Goal: Task Accomplishment & Management: Manage account settings

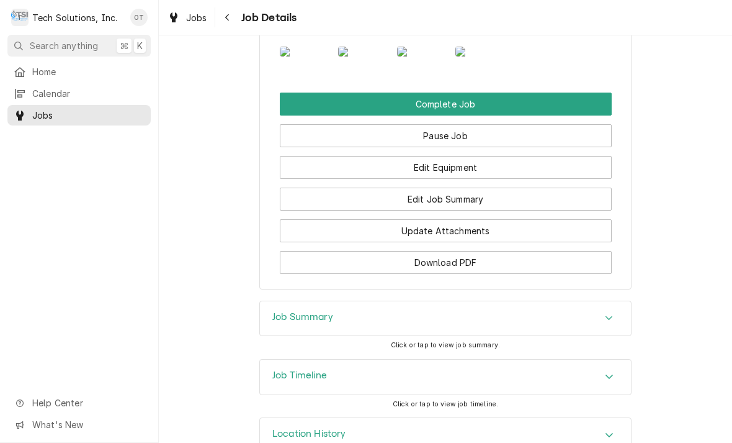
scroll to position [1012, 0]
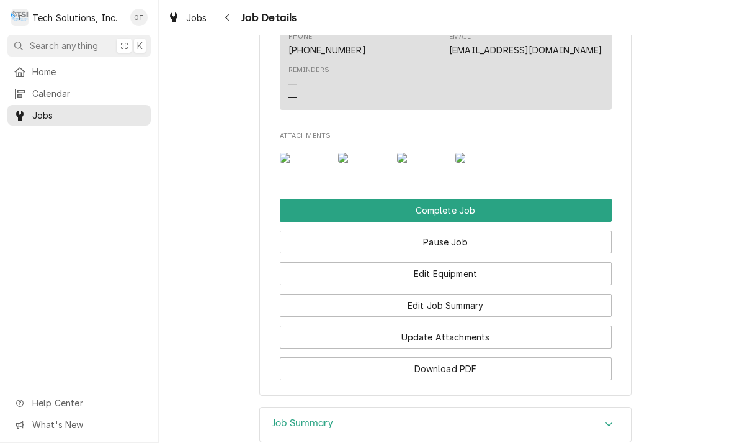
click at [449, 317] on button "Edit Job Summary" at bounding box center [446, 305] width 332 height 23
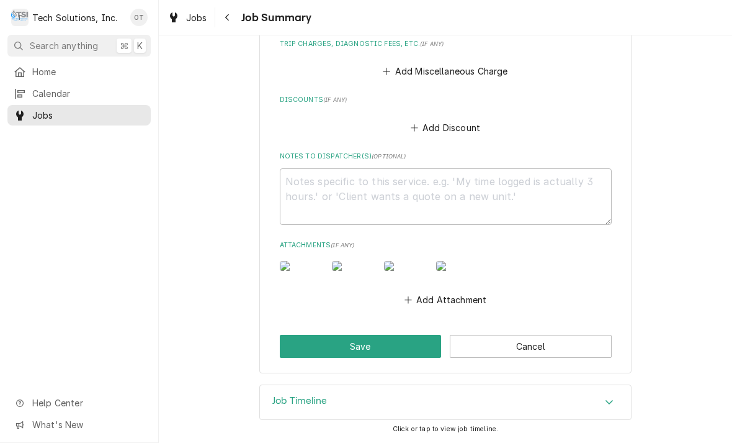
scroll to position [910, 0]
click at [313, 168] on textarea "Notes to Dispatcher(s) ( optional )" at bounding box center [446, 196] width 332 height 56
type textarea "x"
type textarea "M"
type textarea "x"
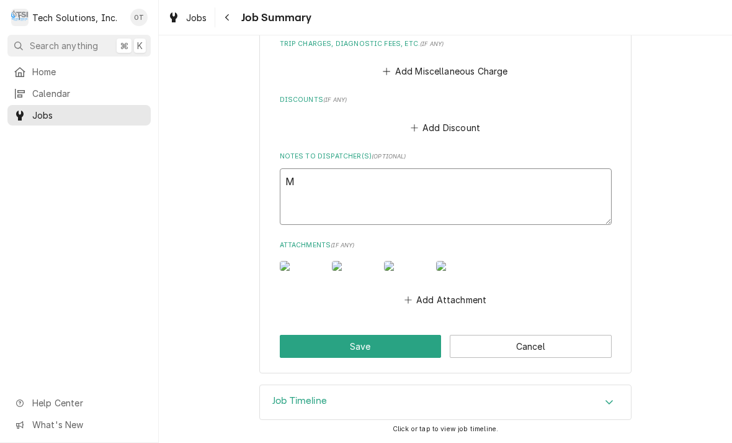
type textarea "Mai"
type textarea "x"
type textarea "Main"
type textarea "x"
type textarea "Main control"
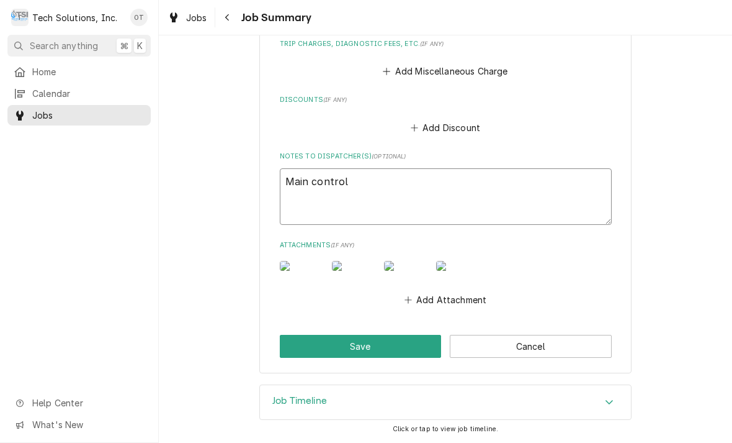
type textarea "x"
type textarea "Main control board"
type textarea "x"
type textarea "Main control board"
type textarea "x"
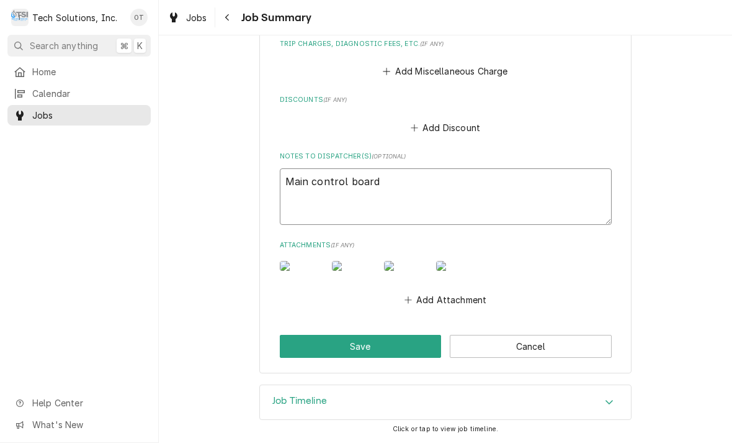
type textarea "Main control board."
type textarea "x"
type textarea "Main control board."
type textarea "x"
type textarea "Main control board."
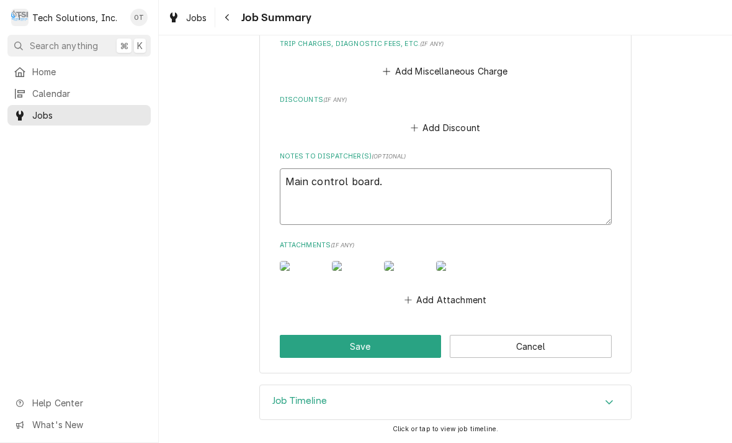
type textarea "x"
type textarea "Main control board. #"
type textarea "x"
type textarea "Main control board. #"
type textarea "x"
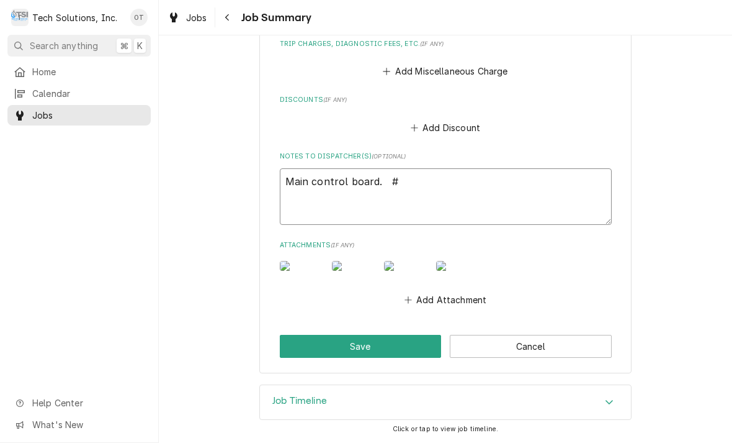
type textarea "Main control board. #."
type textarea "x"
type textarea "Main control board. #."
type textarea "x"
type textarea "Main control board. #. I"
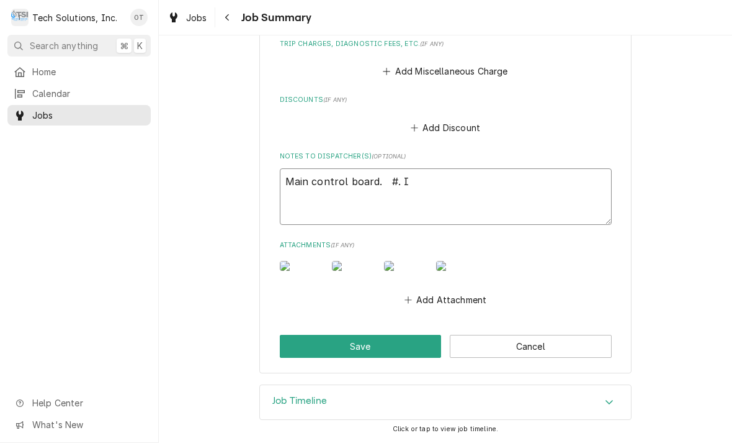
type textarea "x"
type textarea "Main control board. #. I’m ready for"
type textarea "x"
type textarea "Main control board. #. I’m ready for that"
type textarea "x"
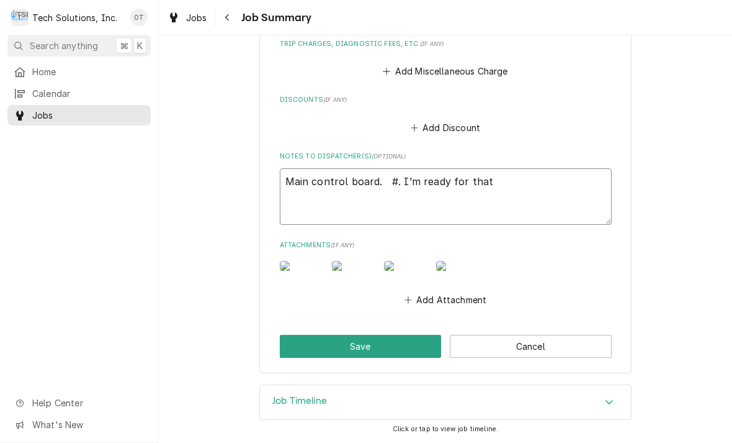
type textarea "Main control board. #. I’m ready for that part number"
type textarea "x"
type textarea "Main control board. #. I’m ready for that part number whenever"
type textarea "x"
type textarea "Main control board. #. I’m ready for that part number whenever you’re ready to"
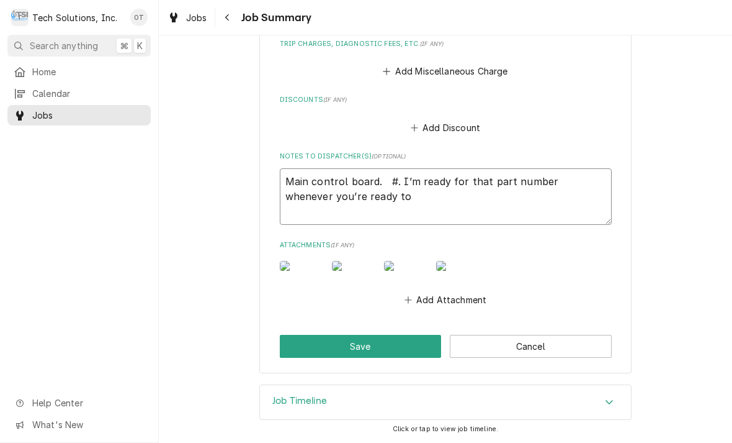
type textarea "x"
type textarea "Main control board. #. I’m ready for that part number whenever you’re ready to …"
type textarea "x"
type textarea "Main control board. #. I’m ready for that part number whenever you’re ready to …"
type textarea "x"
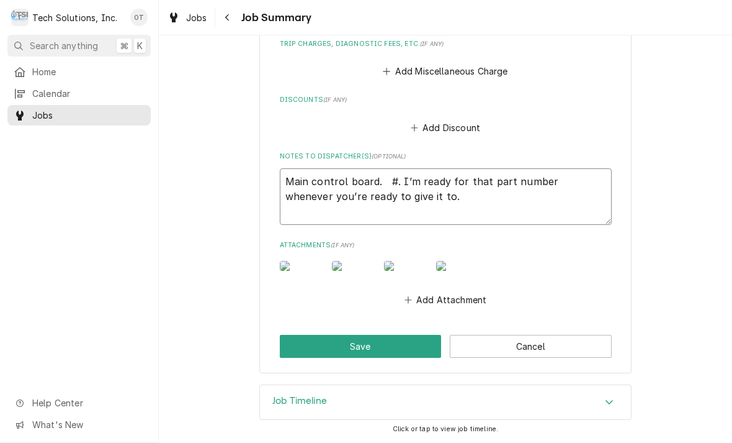
type textarea "Main control board. #. I’m ready for that part number whenever you’re ready to …"
type textarea "x"
type textarea "Main control board. #. I’m"
type textarea "x"
type textarea "Main control board. #. I’m ready for that part number whenever you’re ready to …"
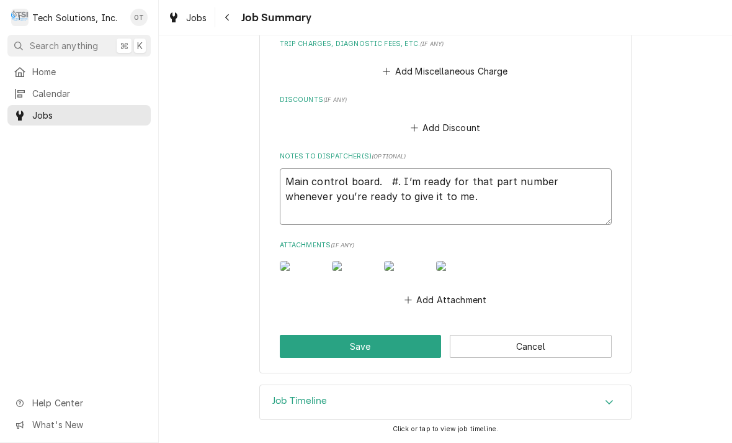
type textarea "x"
type textarea "Main control board. #. I’m ready for that part number whenever you’re ready to …"
type textarea "x"
type textarea "Main control board. #. I’m ready for that part number whenever you’re ready to …"
type textarea "x"
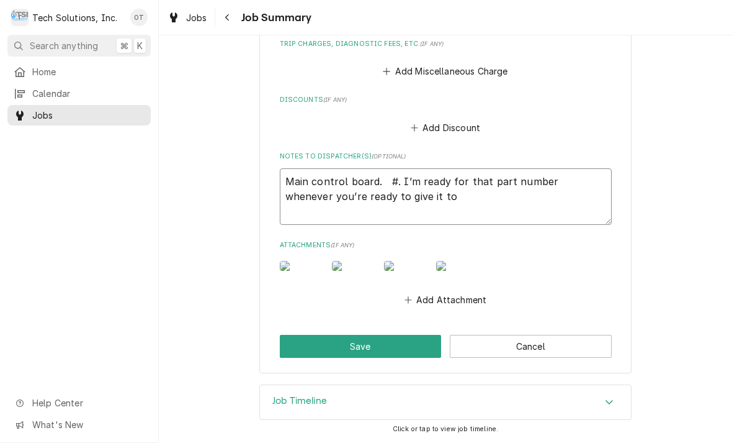
type textarea "Main control board. #. I’m ready for that part number whenever you’re ready to …"
type textarea "x"
type textarea "Main control board. #. I’m ready for that part number whenever you’re ready to …"
type textarea "x"
type textarea "Main control board. #. I’m ready for that part number whenever you’re ready to …"
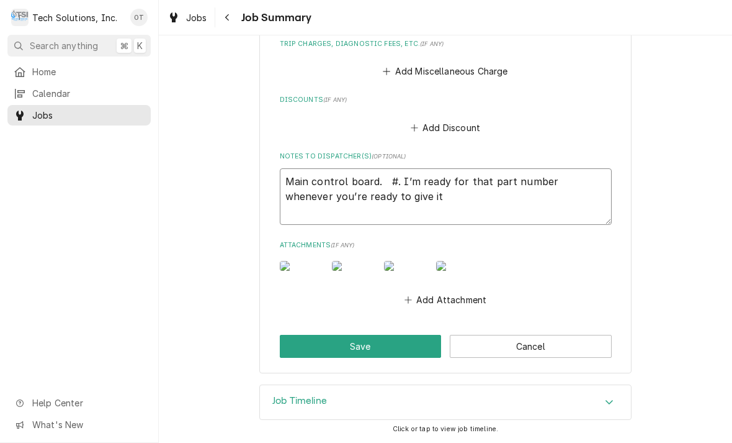
type textarea "x"
type textarea "Main control board. #. I’m ready for that part number whenever you’re ready to …"
type textarea "x"
type textarea "Main control board. #. I’m ready for that part number whenever you’re ready to …"
type textarea "x"
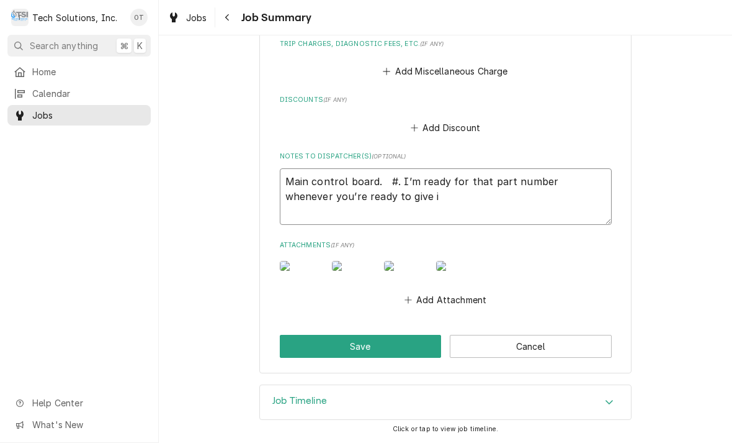
type textarea "Main control board. #. I’m ready for that part number whenever you’re ready to …"
type textarea "x"
type textarea "Main control board. #. I’m ready for that part number whenever you’re ready to …"
type textarea "x"
type textarea "Main control board. #. I’m ready for that part number whenever you’re ready to …"
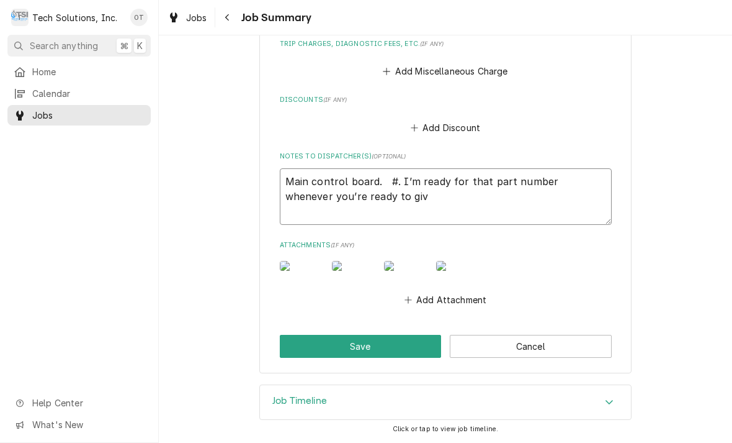
type textarea "x"
type textarea "Main control board. #. I’m ready for that part number whenever you’re ready to …"
type textarea "x"
type textarea "Main control board. #. I’m ready for that part number whenever you’re ready to g"
type textarea "x"
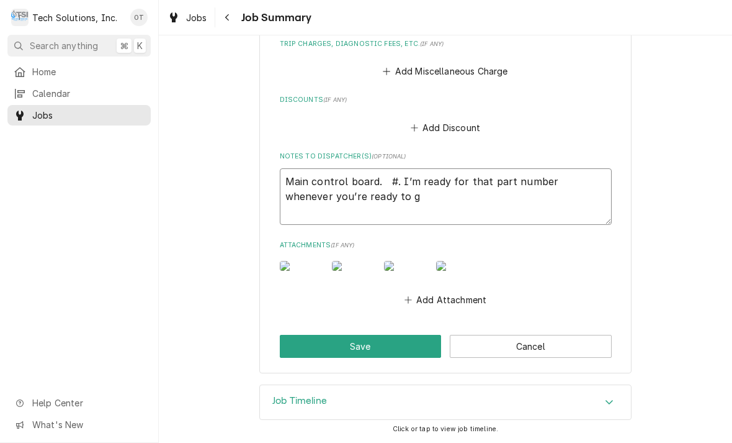
type textarea "Main control board. #. I’m ready for that part number whenever you’re ready to"
type textarea "x"
type textarea "Main control board. #. I’m ready for that part number whenever you’re ready to"
type textarea "x"
type textarea "Main control board. #. I’m ready for that part number whenever you’re ready t"
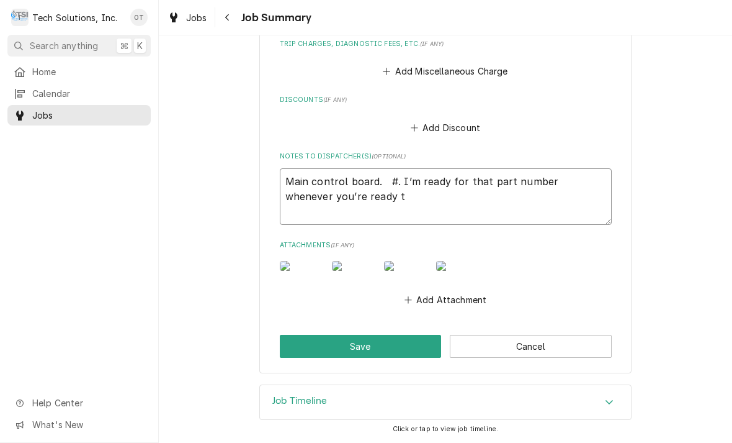
type textarea "x"
type textarea "Main control board. #. I’m ready for that part number whenever you’re ready"
type textarea "x"
type textarea "Main control board. #. I’m ready for that part number whenever you’re ready"
type textarea "x"
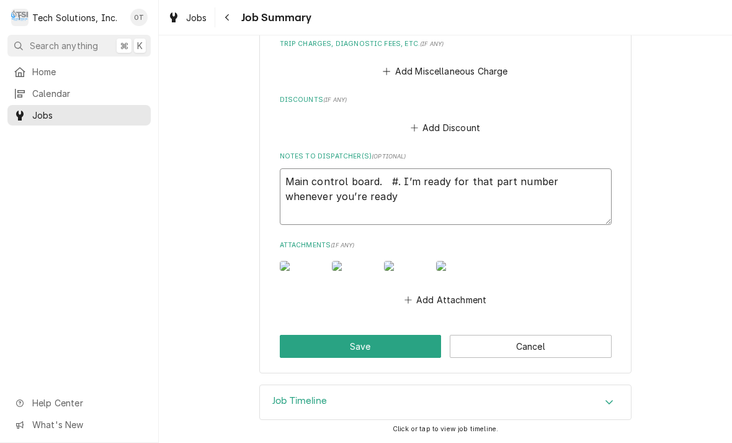
type textarea "Main control board. #. I’m ready for that part number whenever you’re read"
type textarea "x"
type textarea "Main control board. #. I’m ready for that part number whenever you’re rea"
type textarea "x"
type textarea "Main control board. #. I’m ready for that part number whenever you’re re"
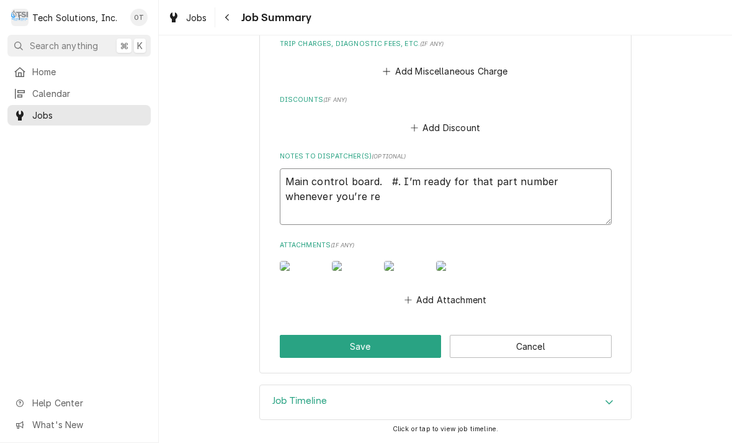
type textarea "x"
type textarea "Main control board. #. I’m ready for that part number whenever you’re r"
type textarea "x"
type textarea "Main control board. #. I’m ready for that part number whenever you’re"
type textarea "x"
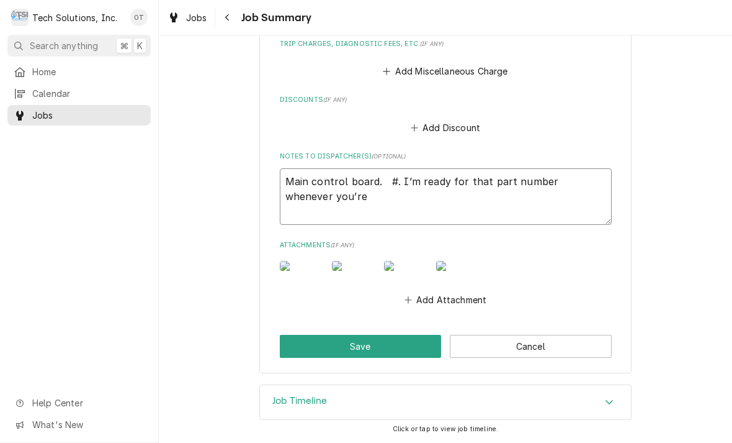
type textarea "Main control board. #. I’m ready for that part number whenever you’re"
type textarea "x"
type textarea "Main control board. #. I’m ready for that part number whenever you’r"
type textarea "x"
type textarea "Main control board. #. I’m ready for that part number whenever you’"
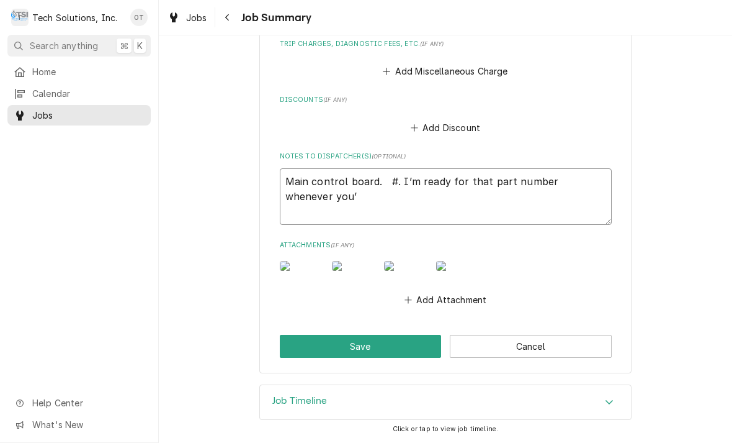
type textarea "x"
type textarea "Main control board. #. I’m ready for that part number whenever you"
type textarea "x"
type textarea "Main control board. #. I’m ready for that part number whenever yo"
type textarea "x"
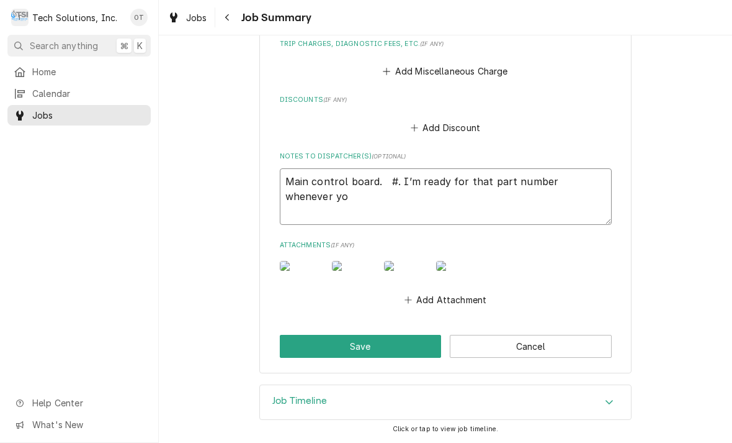
type textarea "Main control board. #. I’m ready for that part number whenever y"
type textarea "x"
type textarea "Main control board. #. I’m ready for that part number whenever"
type textarea "x"
type textarea "Main control board. #. I’m ready for that part number whenever"
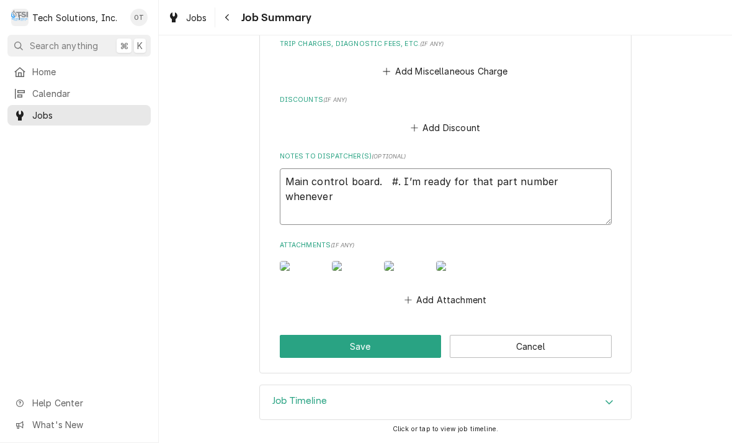
type textarea "x"
type textarea "Main control board. #. I’m ready for that part number wheneve"
type textarea "x"
type textarea "Main control board. #. I’m ready for that part number whenev"
type textarea "x"
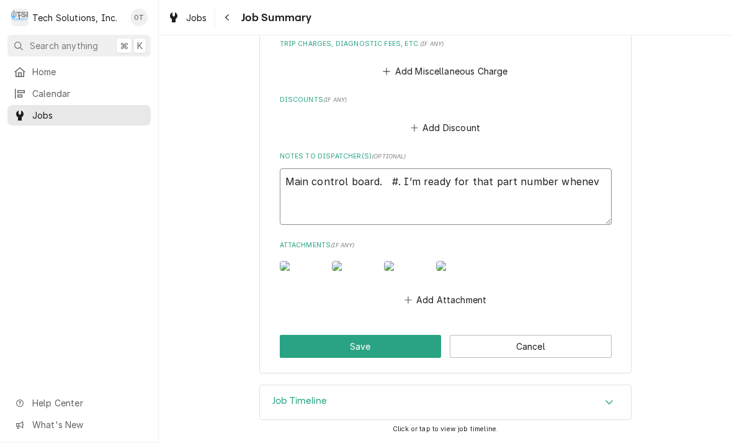
type textarea "Main control board. #. I’m ready for that part number whene"
type textarea "x"
type textarea "Main control board. #. I’m ready for that part number when"
type textarea "x"
type textarea "Main control board. #. I’m ready for that part number whe"
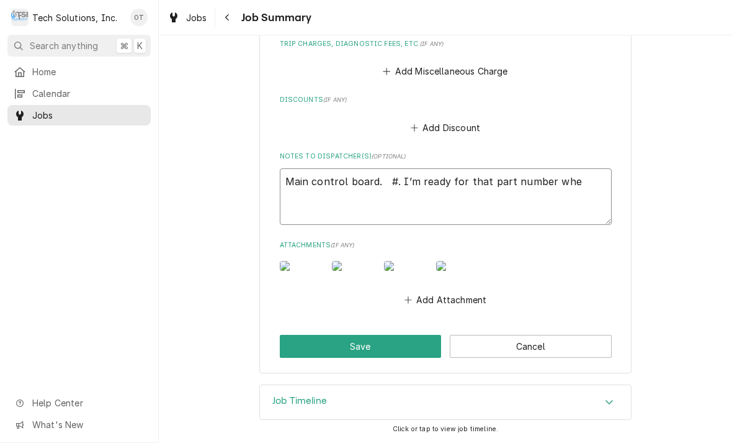
type textarea "x"
type textarea "Main control board. #. I’m ready for that part number wh"
type textarea "x"
type textarea "Main control board. #. I’m ready for that part number w"
type textarea "x"
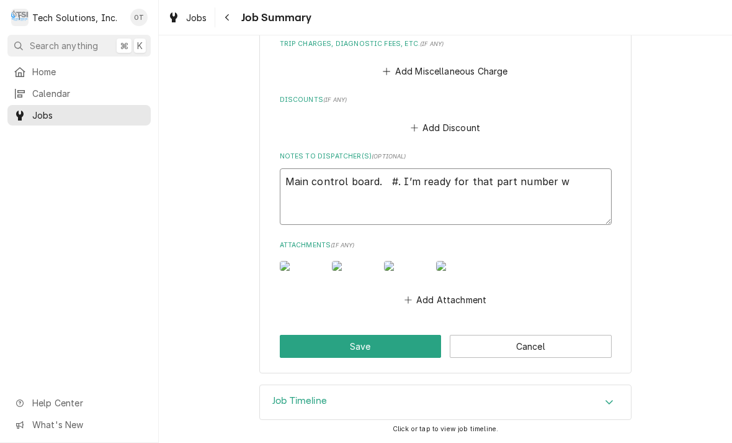
type textarea "Main control board. #. I’m ready for that part number"
type textarea "x"
type textarea "Main control board. #. I’m ready for that part number"
type textarea "x"
type textarea "Main control board. #. I’m ready for that part numbe"
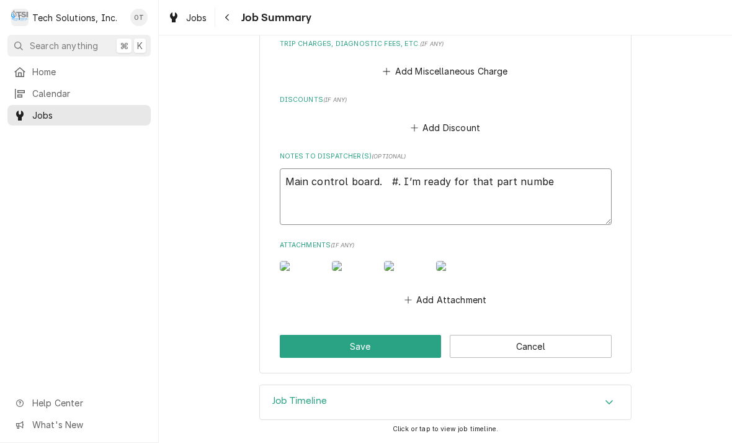
type textarea "x"
type textarea "Main control board. #. I’m ready for that part numb"
type textarea "x"
type textarea "Main control board. #. I’m ready for that part num"
type textarea "x"
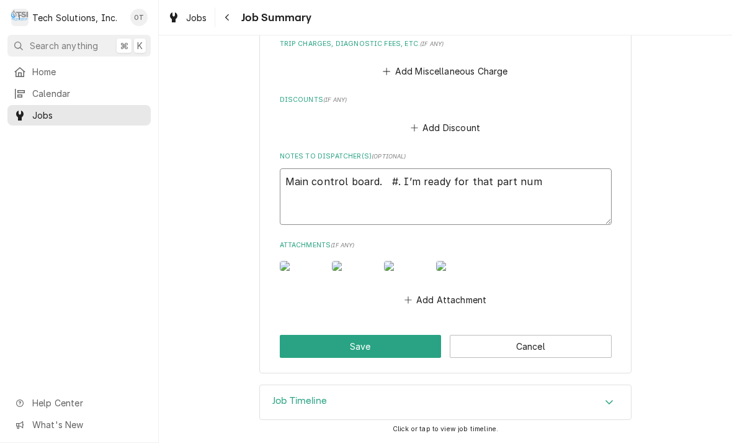
type textarea "Main control board. #. I’m ready for that part nu"
type textarea "x"
type textarea "Main control board. #. I’m ready for that part n"
type textarea "x"
type textarea "Main control board. #. I’m ready for that part"
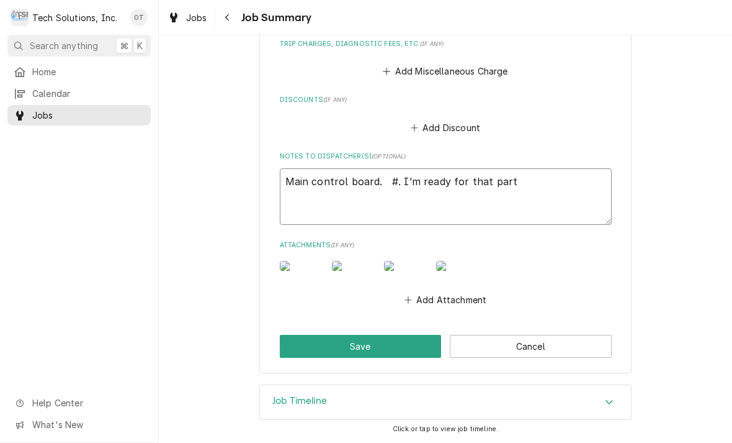
type textarea "x"
type textarea "Main control board. #. I’m ready for that part"
type textarea "x"
type textarea "Main control board. #. I’m ready for that par"
type textarea "x"
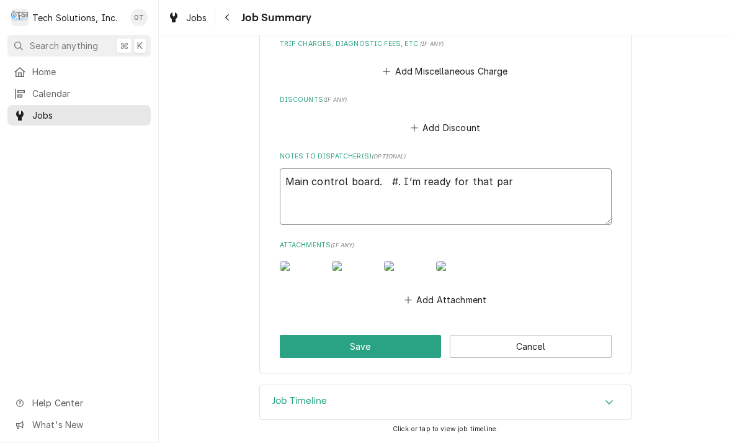
type textarea "Main control board. #. I’m ready for that pa"
type textarea "x"
type textarea "Main control board. #. I’m ready for that p"
type textarea "x"
type textarea "Main control board. #. I’m ready for that"
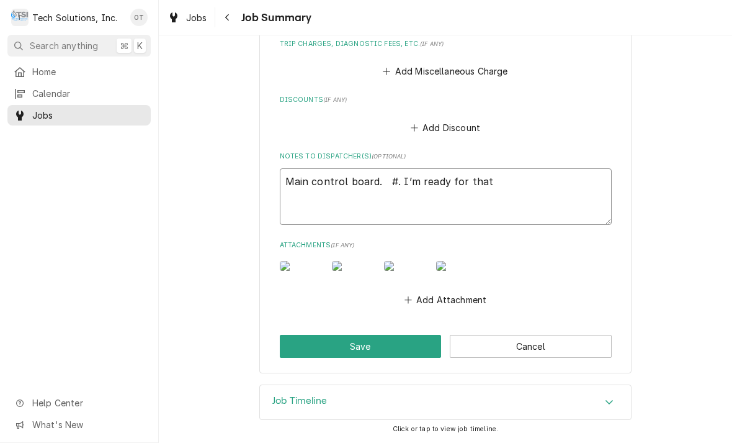
type textarea "x"
type textarea "Main control board. #. I’m ready for that"
type textarea "x"
type textarea "Main control board. #. I’m ready for tha"
type textarea "x"
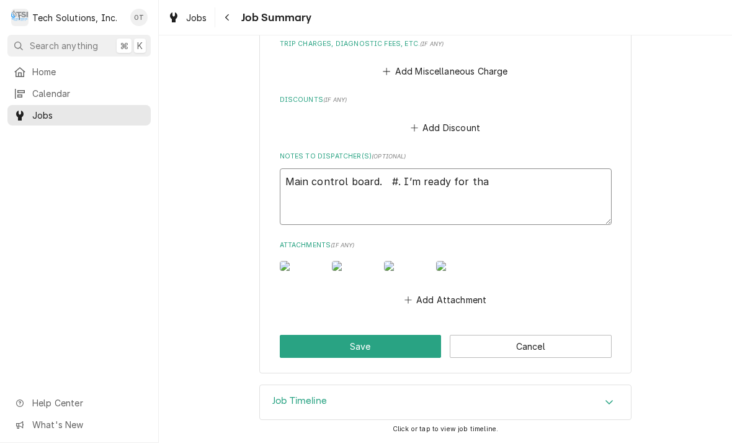
type textarea "Main control board. #. I’m ready for th"
type textarea "x"
type textarea "Main control board. #. I’m ready for t"
type textarea "x"
type textarea "Main control board. #. I’m ready for"
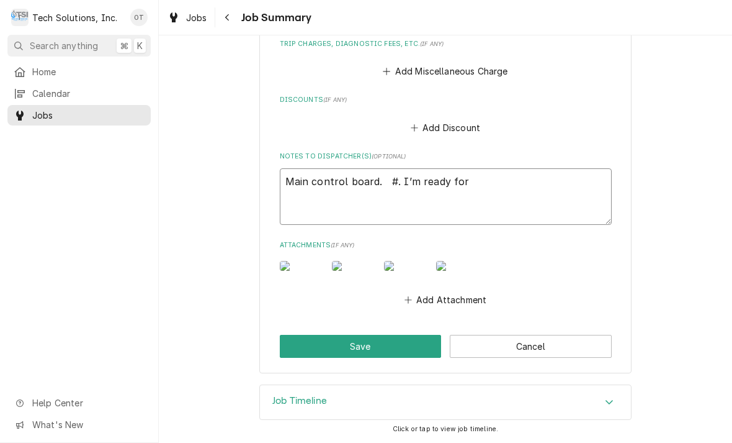
type textarea "x"
type textarea "Main control board. #. I’m ready for"
type textarea "x"
type textarea "Main control board. #. I’m ready fo"
type textarea "x"
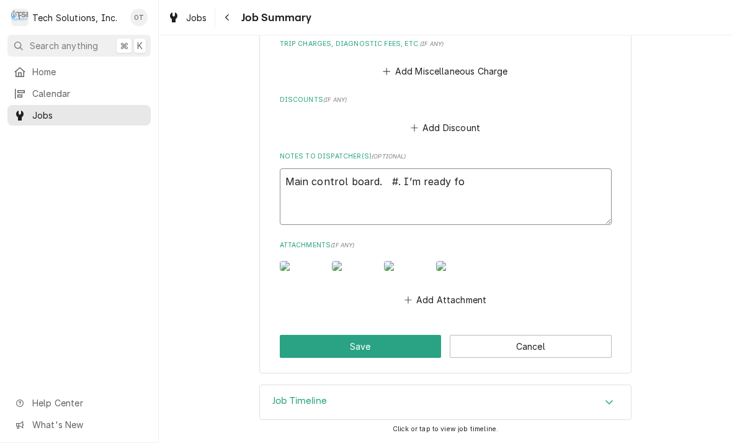
type textarea "Main control board. #. I’m ready f"
type textarea "x"
type textarea "Main control board. #. I’m ready"
type textarea "x"
type textarea "Main control board. #. I’m ready"
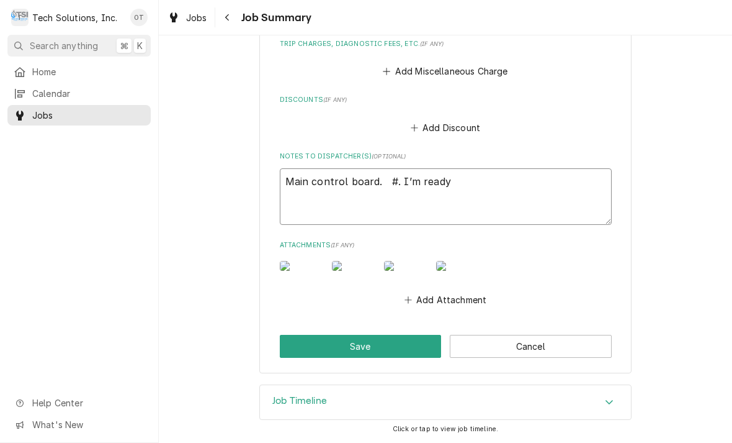
type textarea "x"
type textarea "Main control board. #. I’m read"
type textarea "x"
type textarea "Main control board. #. I’m rea"
type textarea "x"
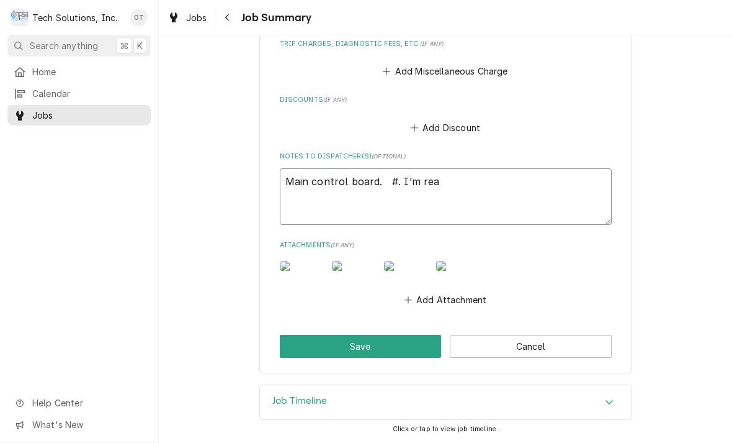
type textarea "Main control board. #. I’m re"
type textarea "x"
type textarea "Main control board. #. I’m r"
type textarea "x"
type textarea "Main control board. #. I’m"
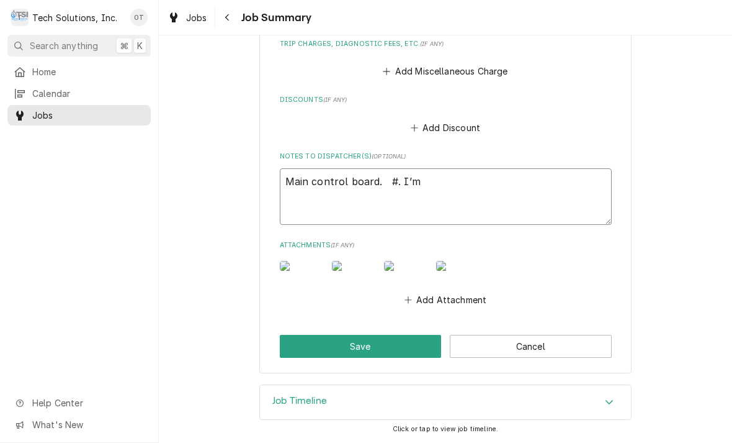
type textarea "x"
type textarea "Main control board. #. I’m"
type textarea "x"
type textarea "Main control board. #. I’"
type textarea "x"
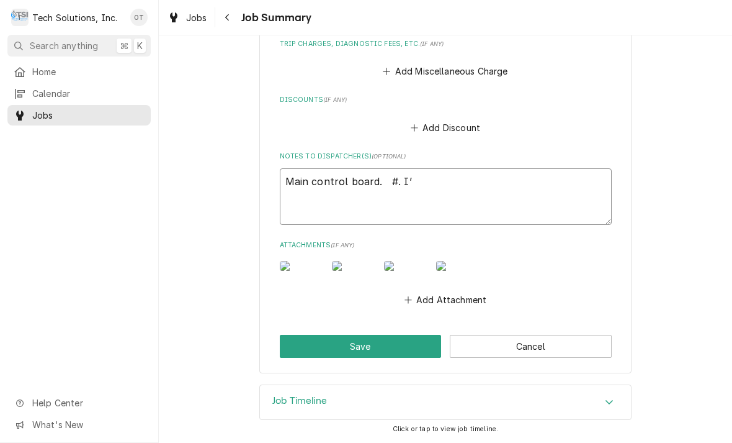
type textarea "Main control board. #. I"
type textarea "x"
type textarea "Main control board. #."
type textarea "x"
type textarea "Main control board. #."
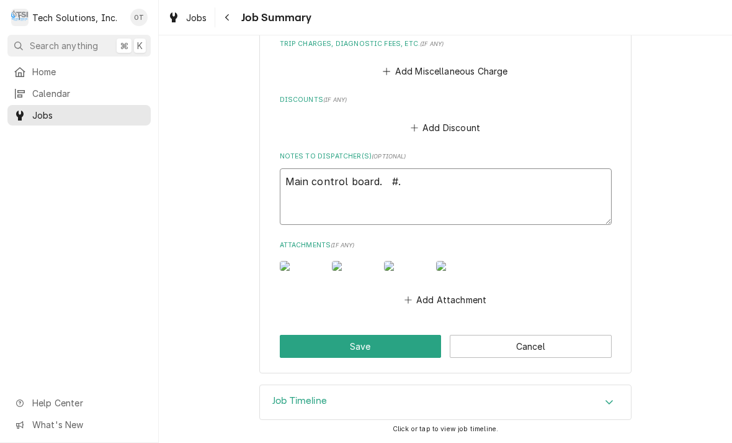
type textarea "x"
type textarea "Main control board. #."
type textarea "x"
type textarea "Main control board. #. 7"
type textarea "x"
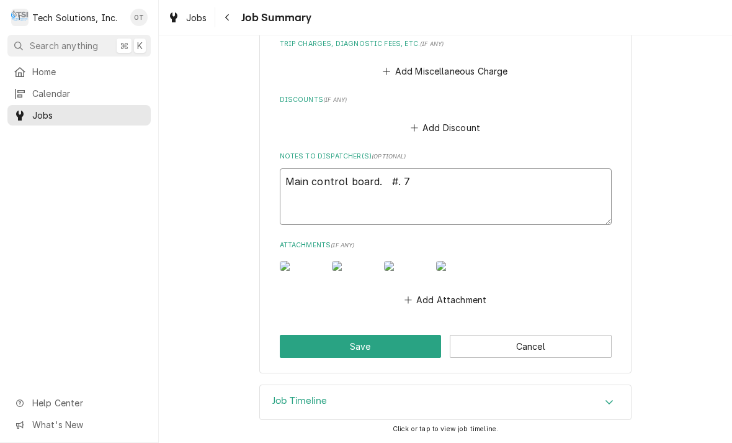
type textarea "Main control board. #. 74"
type textarea "x"
type textarea "Main control board. #. 749"
type textarea "x"
type textarea "Main control board. #. 7498"
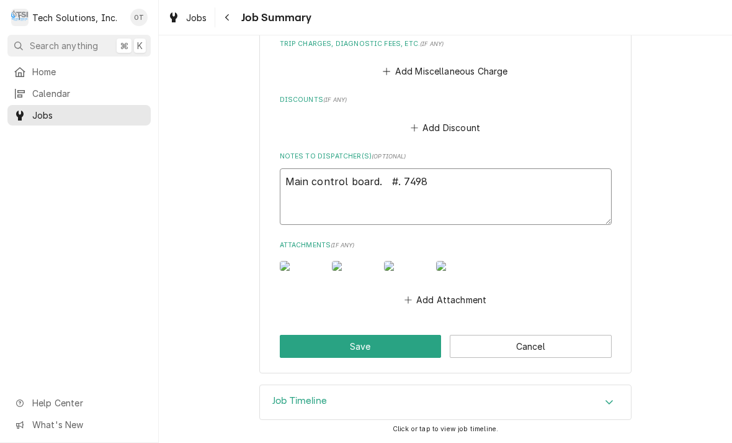
type textarea "x"
type textarea "Main control board. #. 74982"
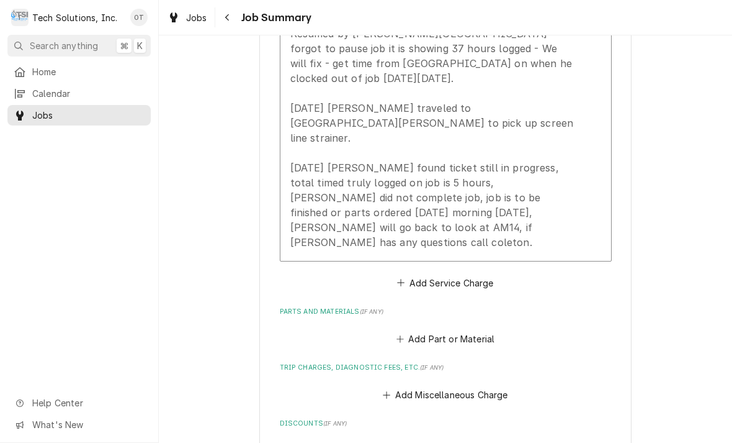
scroll to position [576, 0]
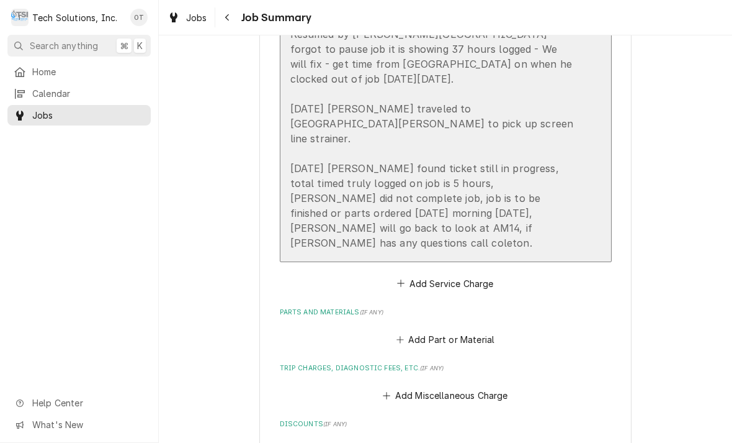
click at [426, 203] on div "Thu, Aug 21, 2025 - 1:51PM Started by Coleton Wallace Thu, Aug 21, 2025 - 4:27P…" at bounding box center [433, 93] width 285 height 313
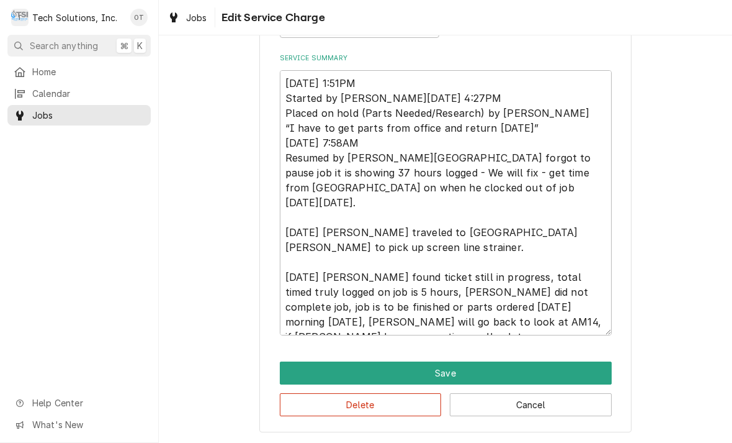
scroll to position [338, 0]
click at [580, 314] on textarea "Thu, Aug 21, 2025 - 1:51PM Started by Coleton Wallace Thu, Aug 21, 2025 - 4:27P…" at bounding box center [446, 202] width 332 height 265
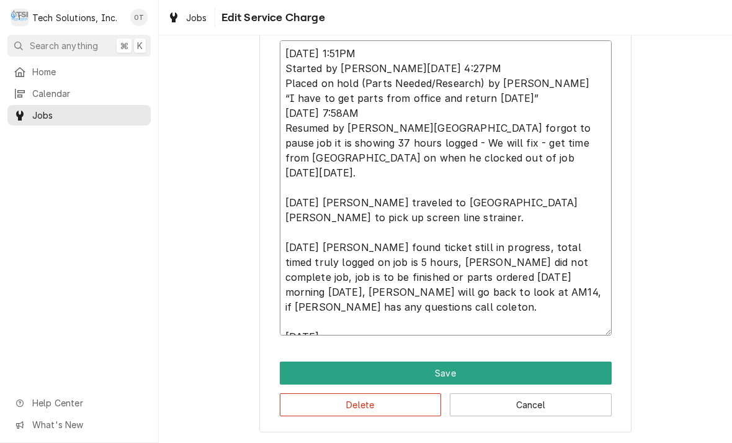
scroll to position [368, 0]
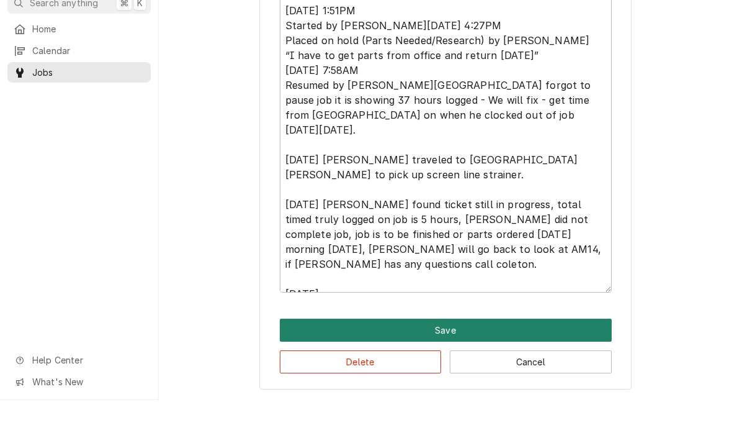
click at [448, 361] on button "Save" at bounding box center [446, 372] width 332 height 23
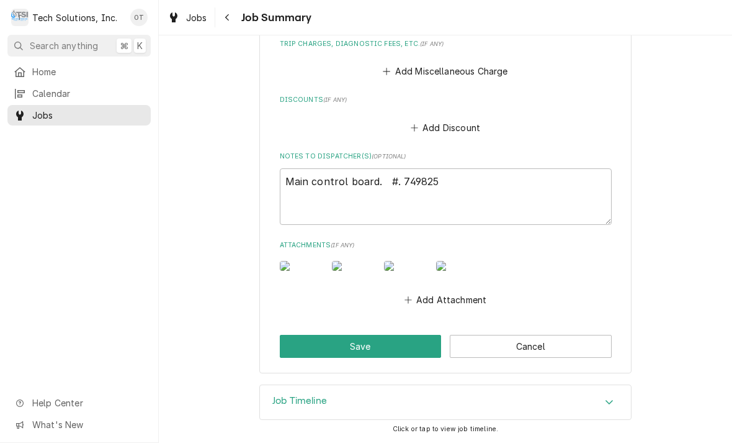
scroll to position [940, 0]
click at [458, 168] on textarea "Main control board. #. 749825" at bounding box center [446, 196] width 332 height 56
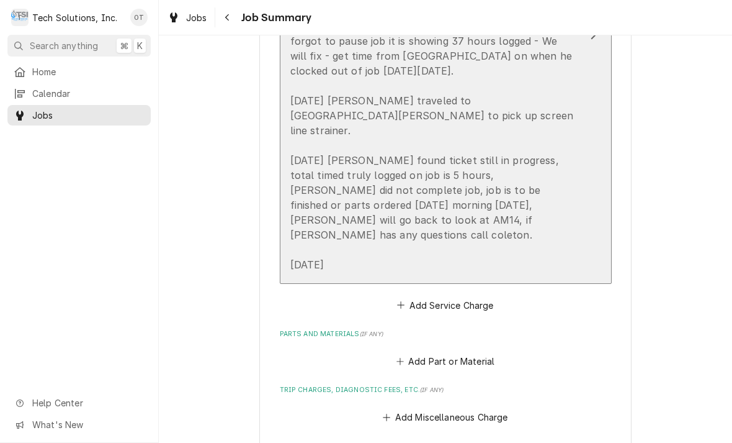
click at [360, 220] on div "Thu, Aug 21, 2025 - 1:51PM Started by Coleton Wallace Thu, Aug 21, 2025 - 4:27P…" at bounding box center [433, 100] width 285 height 343
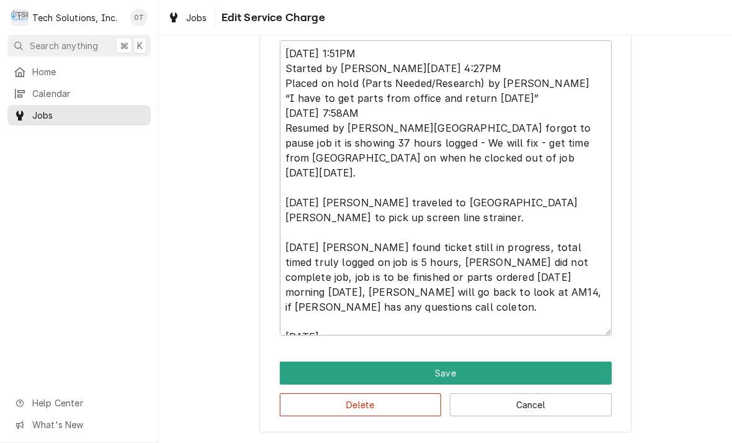
scroll to position [368, 0]
click at [358, 319] on textarea "Thu, Aug 21, 2025 - 1:51PM Started by Coleton Wallace Thu, Aug 21, 2025 - 4:27P…" at bounding box center [446, 187] width 332 height 295
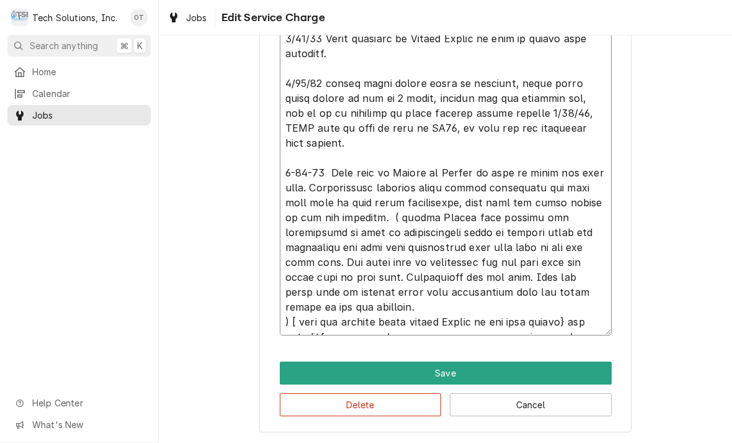
scroll to position [532, 0]
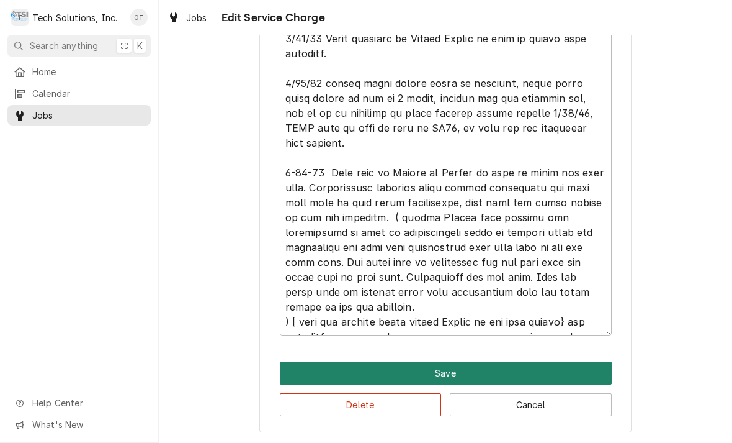
click at [454, 369] on button "Save" at bounding box center [446, 372] width 332 height 23
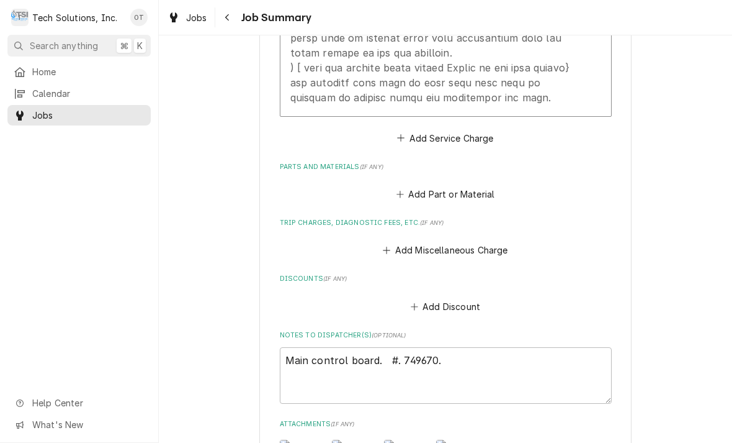
scroll to position [931, 0]
click at [457, 184] on button "Add Part or Material" at bounding box center [445, 192] width 102 height 17
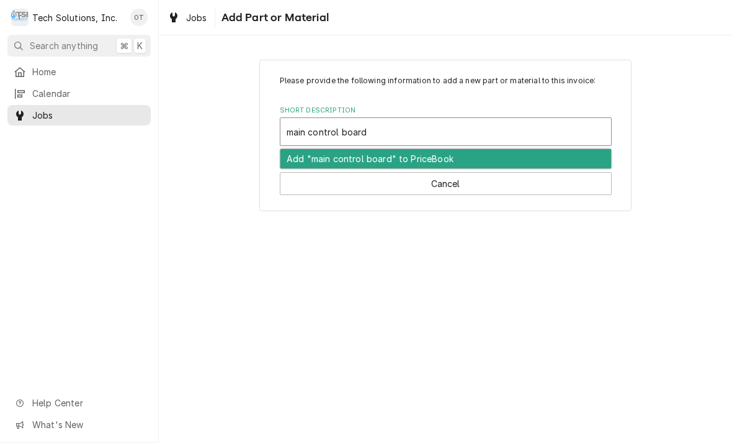
click at [398, 159] on div "Add "main control board" to PriceBook" at bounding box center [446, 158] width 331 height 19
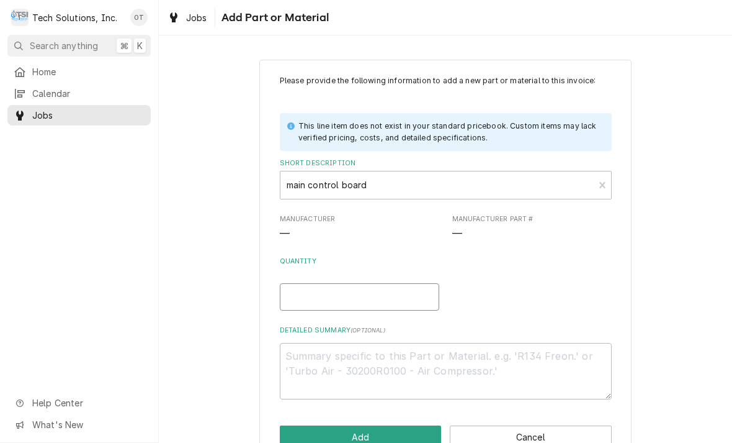
click at [302, 292] on input "Quantity" at bounding box center [360, 296] width 160 height 27
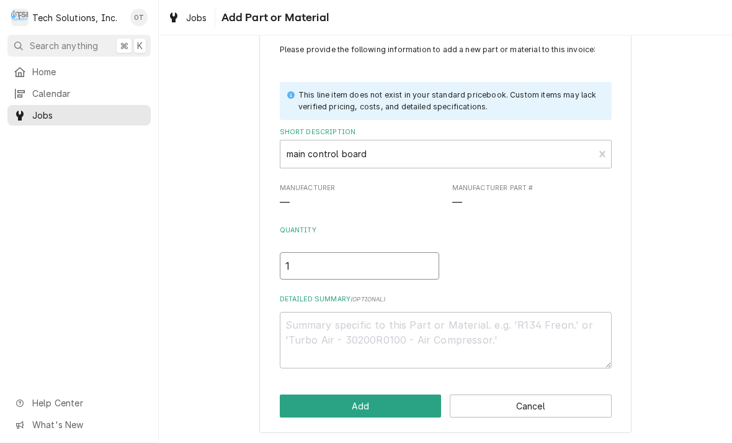
scroll to position [30, 0]
click at [304, 323] on textarea "Detailed Summary ( optional )" at bounding box center [446, 341] width 332 height 56
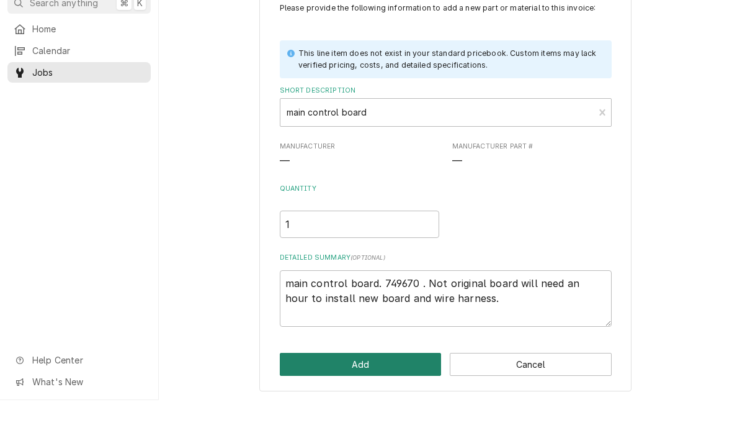
click at [360, 395] on button "Add" at bounding box center [361, 406] width 162 height 23
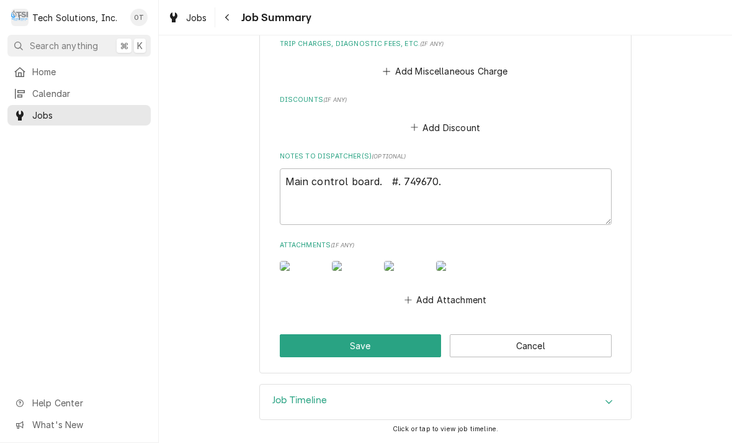
scroll to position [1405, 0]
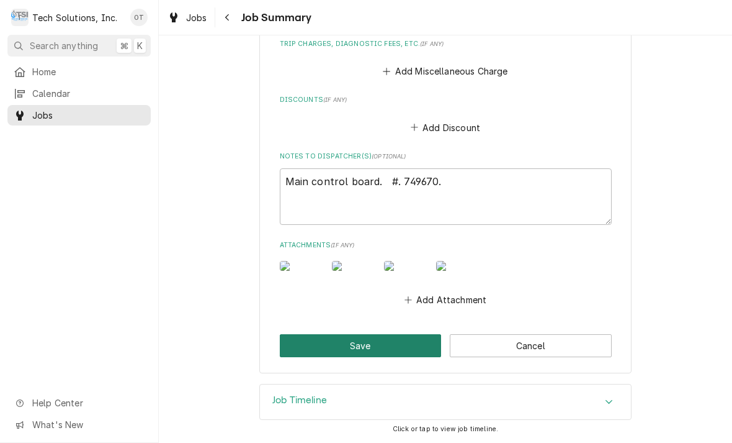
click at [365, 341] on button "Save" at bounding box center [361, 345] width 162 height 23
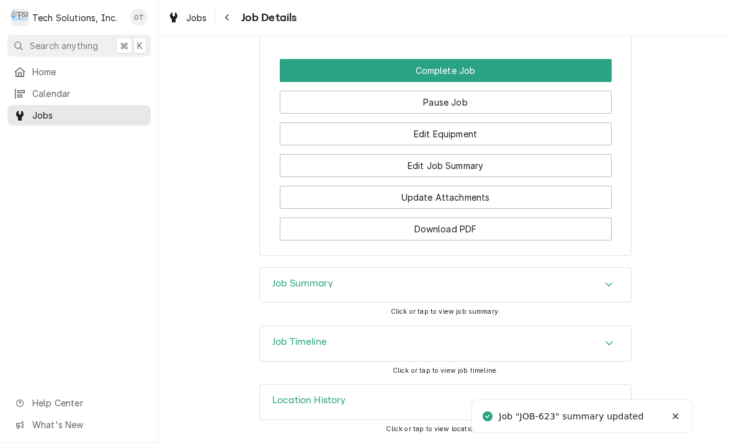
scroll to position [1174, 0]
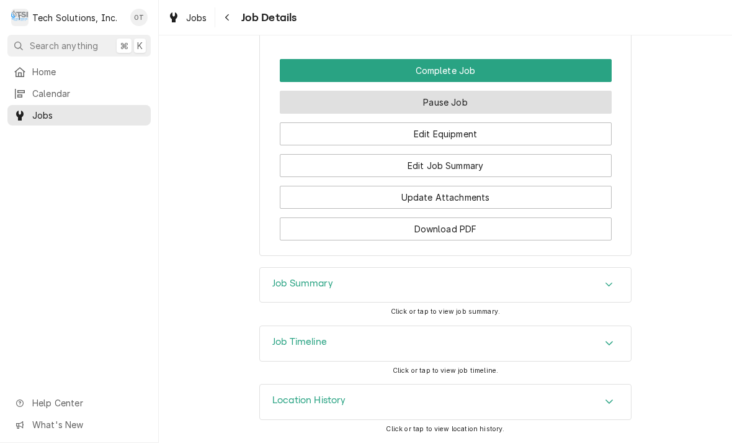
click at [444, 102] on button "Pause Job" at bounding box center [446, 102] width 332 height 23
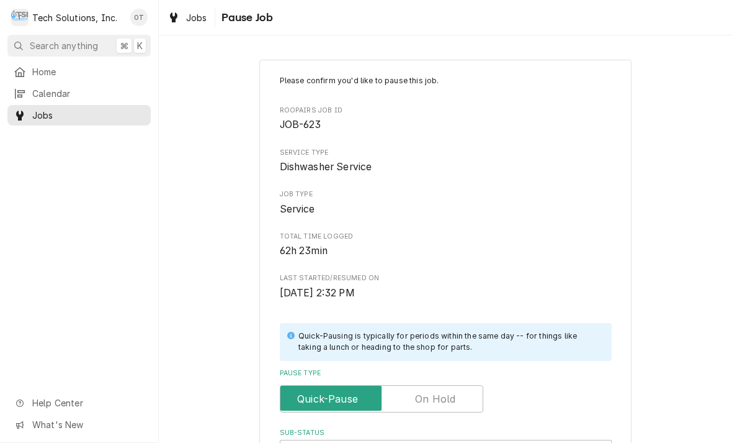
click at [443, 385] on input "Pause Type" at bounding box center [382, 398] width 192 height 27
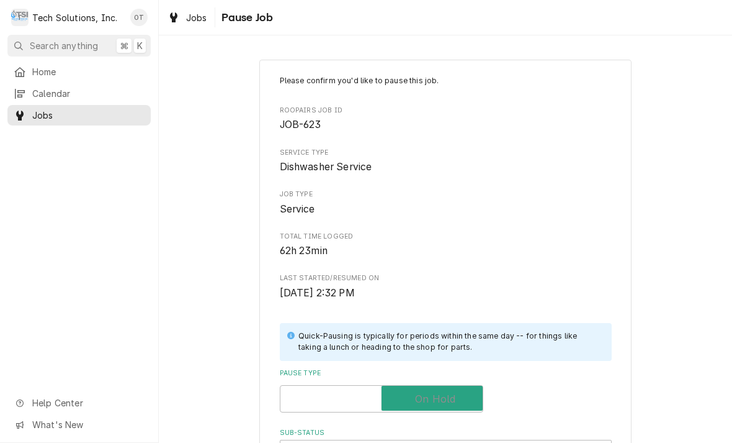
checkbox input "true"
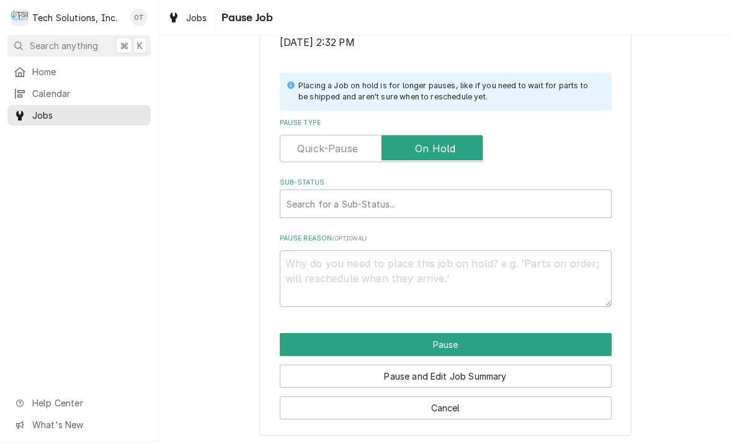
scroll to position [250, 0]
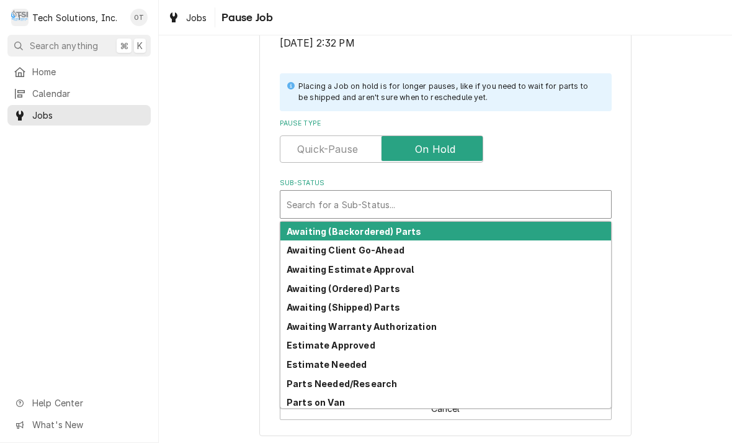
click at [318, 359] on strong "Estimate Needed" at bounding box center [327, 364] width 80 height 11
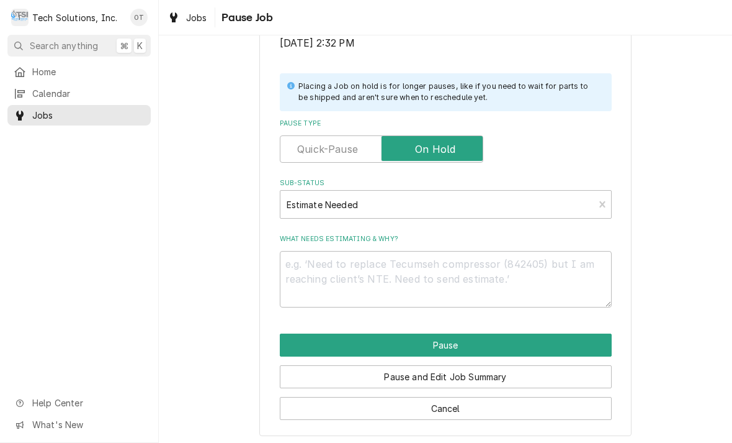
scroll to position [235, 0]
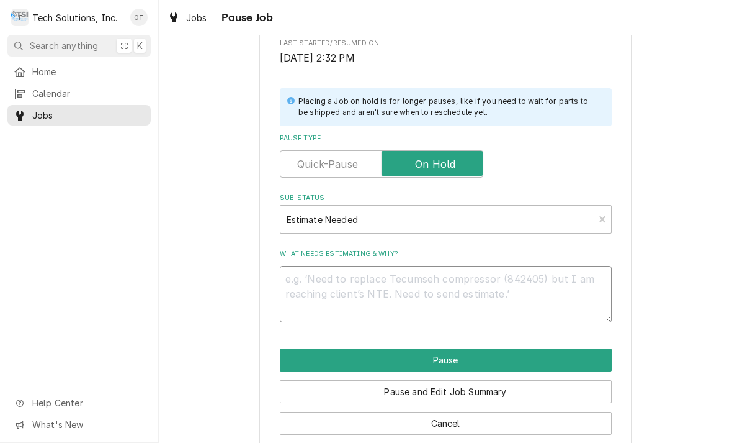
click at [322, 283] on textarea "What needs estimating & why?" at bounding box center [446, 294] width 332 height 56
type textarea "x"
type textarea "C"
type textarea "x"
type textarea "Cus"
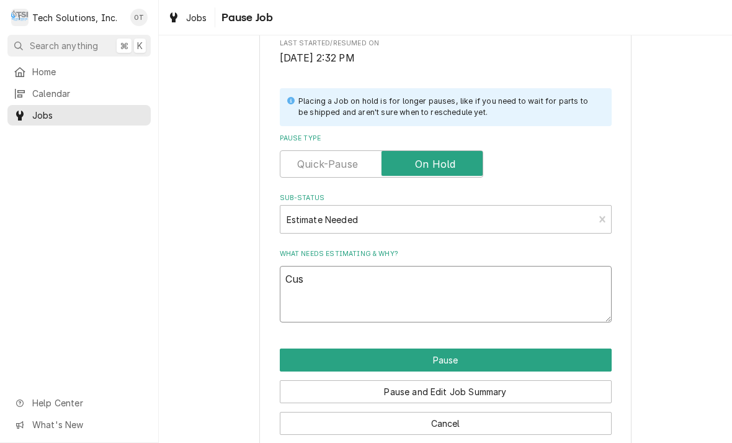
type textarea "x"
type textarea "Custo"
type textarea "x"
type textarea "Custome"
type textarea "x"
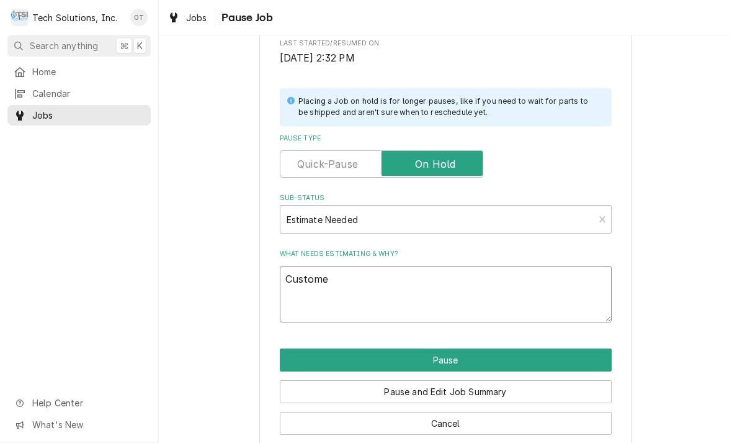
type textarea "Customer"
type textarea "x"
type textarea "Customer needs"
type textarea "x"
type textarea "Customer needs estimate"
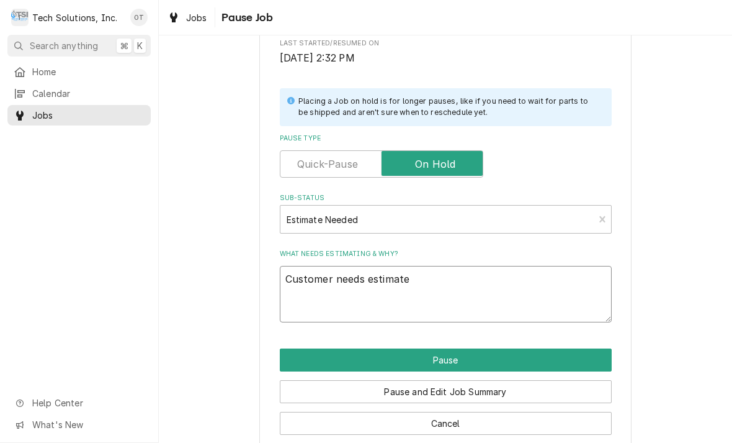
type textarea "x"
type textarea "Customer needs estimate on"
type textarea "x"
type textarea "Customer needs estimate on part"
type textarea "x"
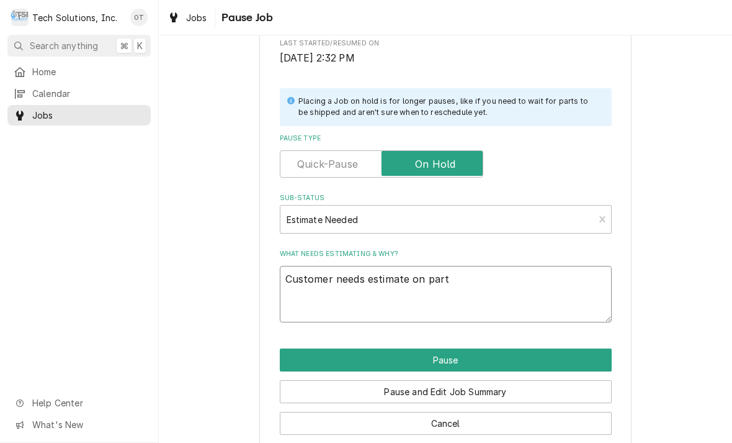
type textarea "Customer needs estimate on part and labor"
type textarea "x"
type textarea "Customer needs estimate on parts and labor installing"
type textarea "x"
type textarea "Customer needs estimate on part and labor installing it"
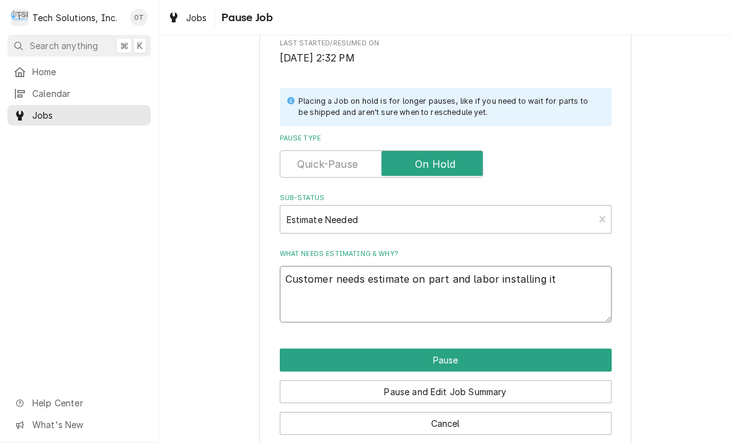
type textarea "x"
type textarea "Customer needs estimate on part and labor installing it"
type textarea "x"
type textarea "Customer needs estimate on part and labor installing it"
click at [445, 340] on div "Please confirm you'd like to pause this job. Roopairs Job ID JOB-623 Service Ty…" at bounding box center [445, 138] width 372 height 626
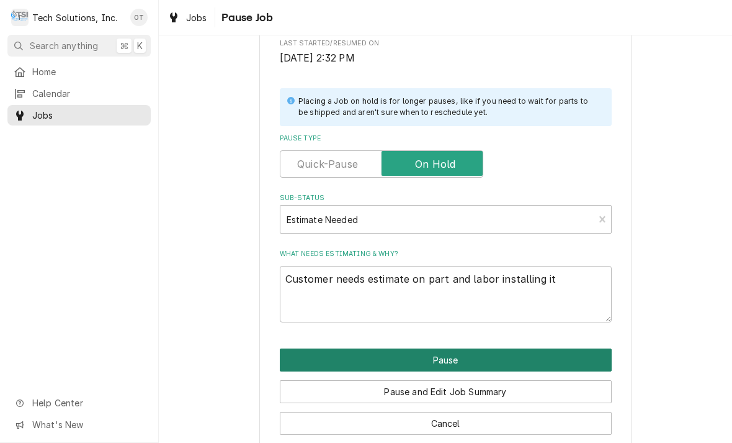
click at [452, 350] on button "Pause" at bounding box center [446, 359] width 332 height 23
type textarea "x"
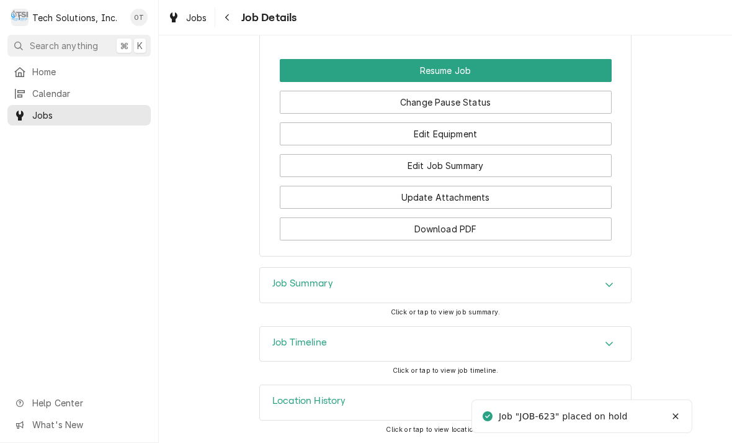
scroll to position [1270, 0]
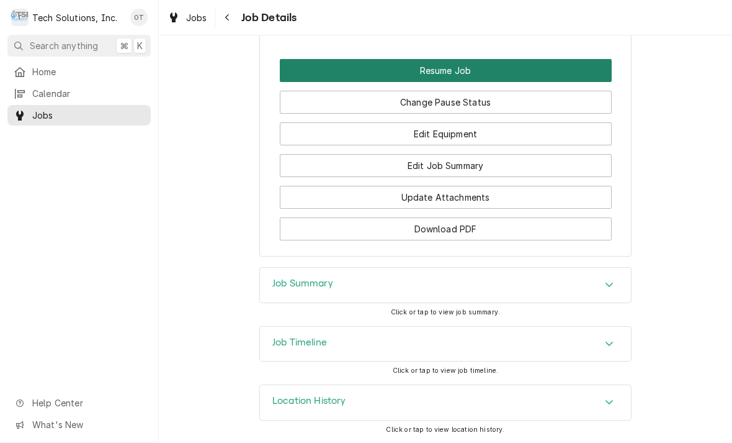
click at [439, 74] on button "Resume Job" at bounding box center [446, 70] width 332 height 23
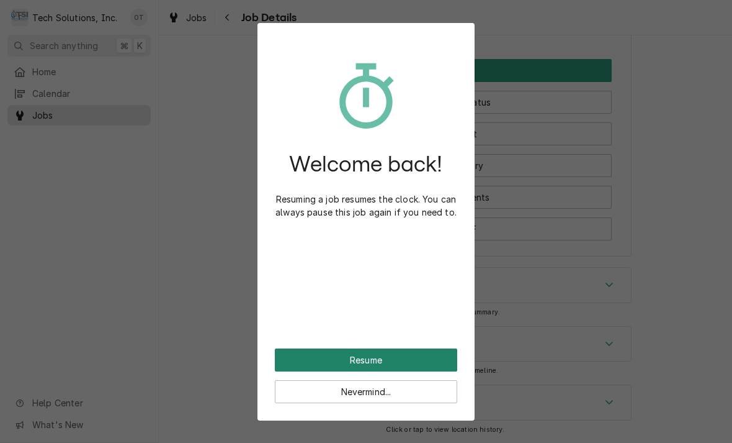
click at [372, 356] on button "Resume" at bounding box center [366, 359] width 183 height 23
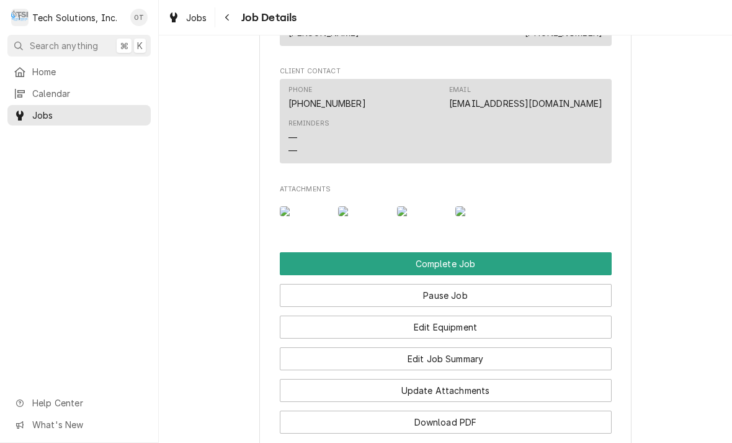
scroll to position [959, 0]
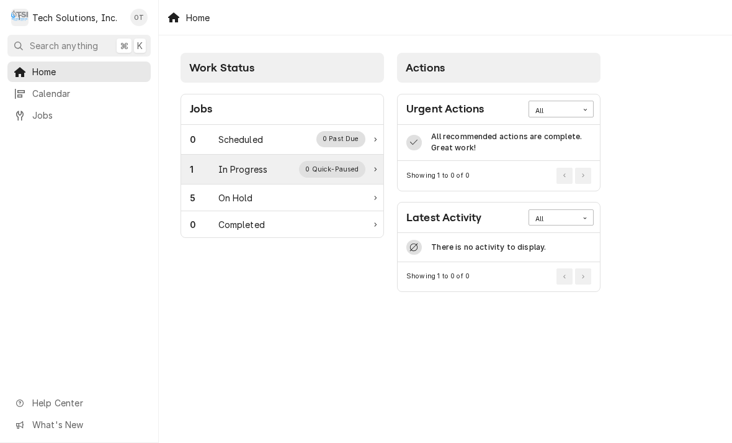
click at [246, 169] on div "In Progress" at bounding box center [244, 169] width 50 height 13
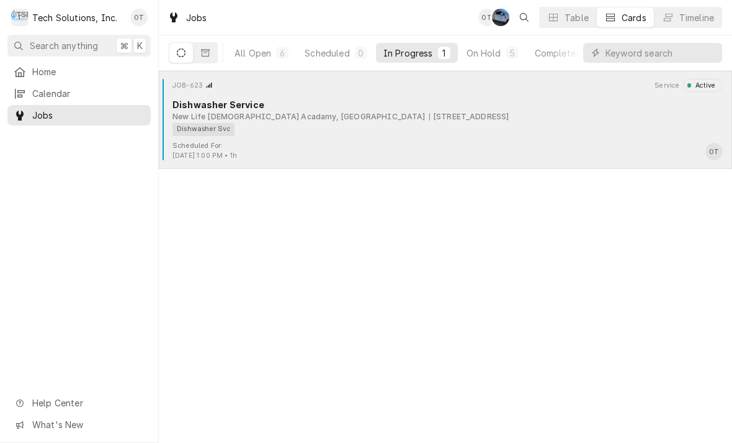
click at [321, 120] on div "New Life [DEMOGRAPHIC_DATA] Acadamy, [GEOGRAPHIC_DATA]" at bounding box center [299, 116] width 253 height 11
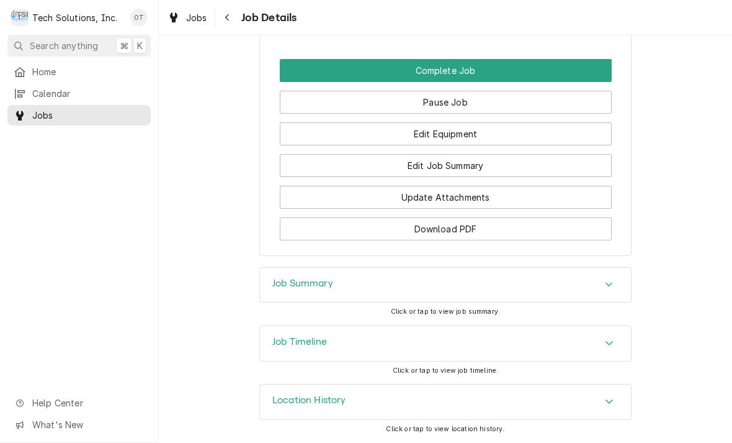
scroll to position [1161, 0]
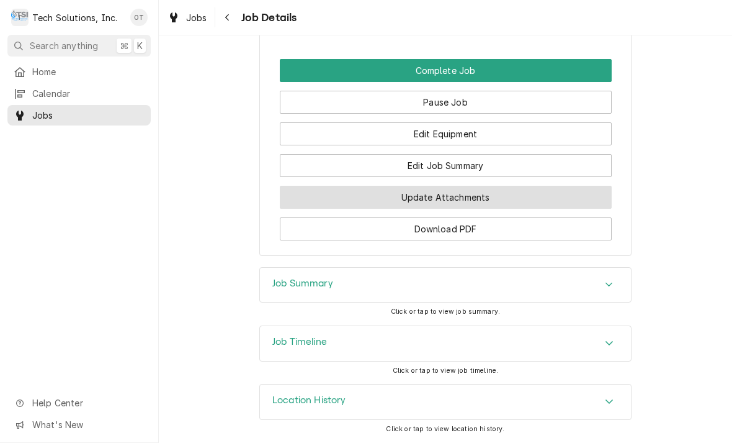
click at [448, 205] on button "Update Attachments" at bounding box center [446, 197] width 332 height 23
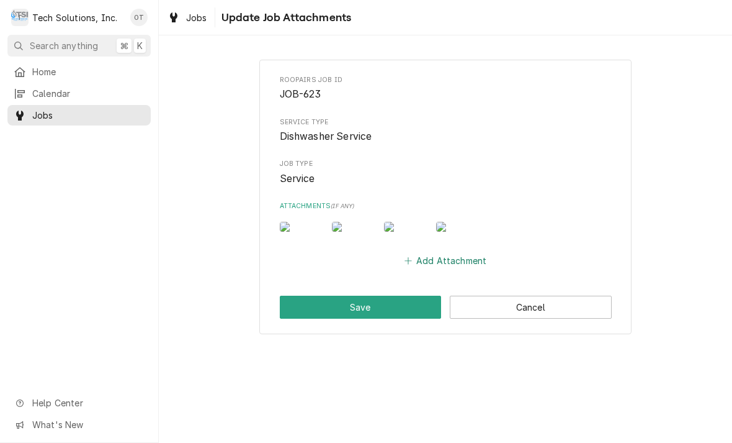
click at [453, 269] on button "Add Attachment" at bounding box center [445, 260] width 87 height 17
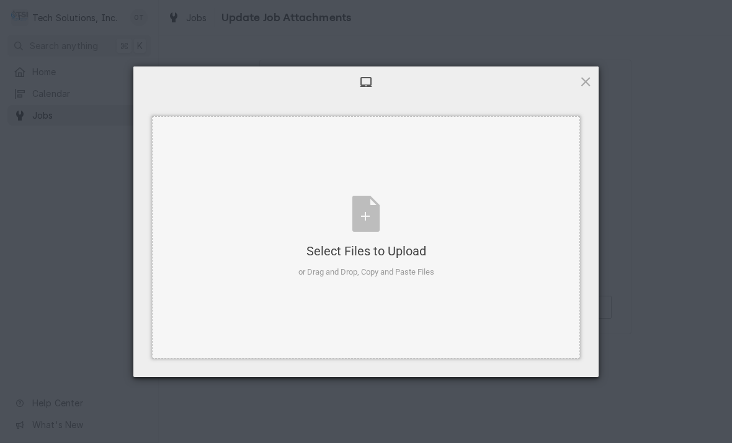
click at [433, 290] on div "Select Files to Upload or Drag and Drop, Copy and Paste Files" at bounding box center [366, 237] width 428 height 242
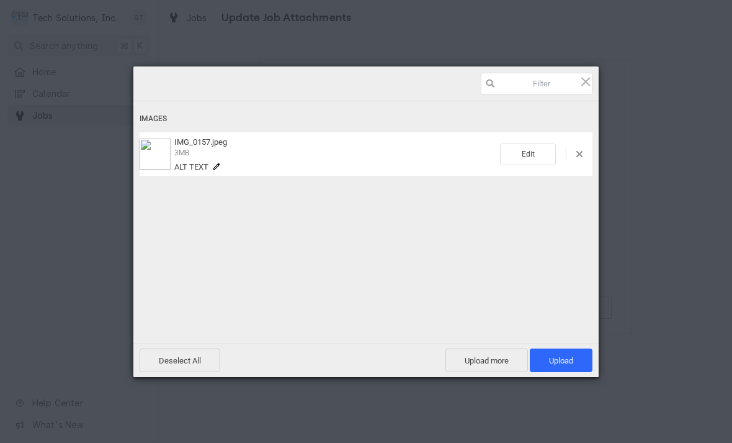
click at [566, 345] on div "Deselect All Upload more Upload 1" at bounding box center [366, 360] width 466 height 34
click at [554, 361] on span "Upload 1" at bounding box center [561, 360] width 24 height 9
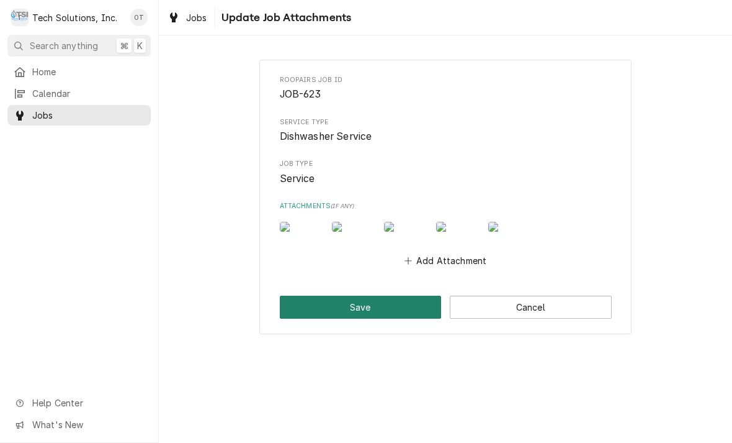
click at [358, 318] on button "Save" at bounding box center [361, 306] width 162 height 23
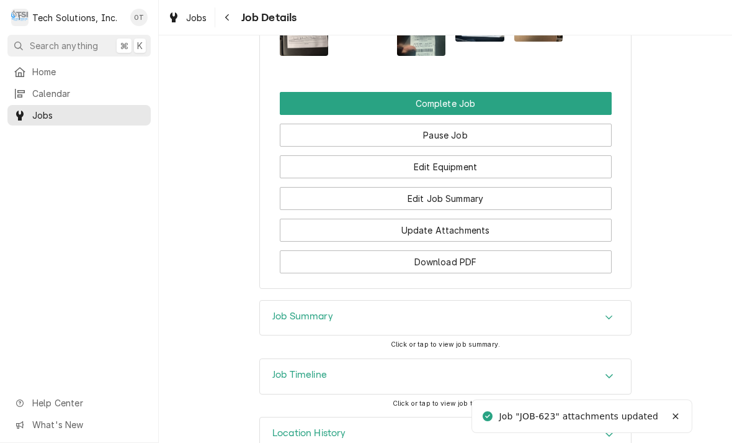
scroll to position [1173, 0]
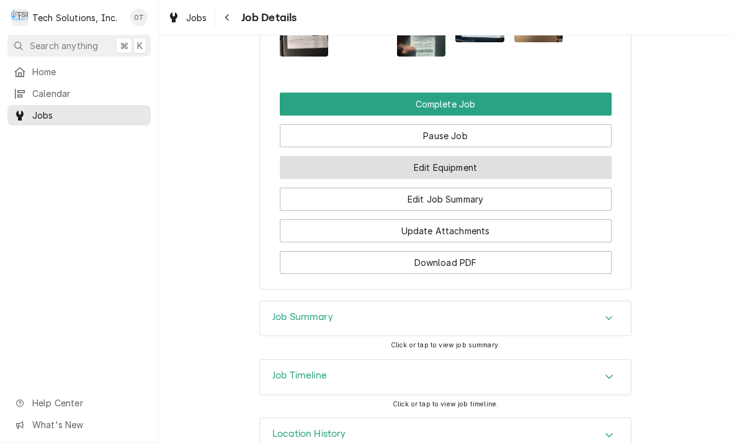
click at [446, 156] on button "Edit Equipment" at bounding box center [446, 167] width 332 height 23
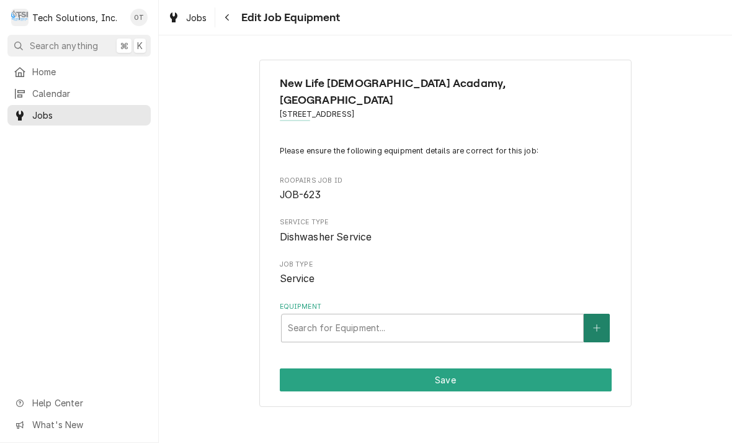
click at [589, 313] on button "Equipment" at bounding box center [597, 327] width 26 height 29
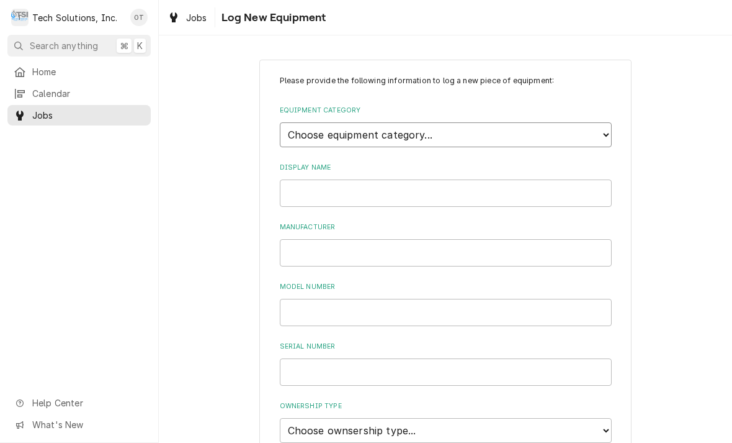
click at [600, 130] on select "Choose equipment category... Cooking Equipment Fryers Ice Machines Ovens and Ra…" at bounding box center [446, 134] width 332 height 25
select select "6"
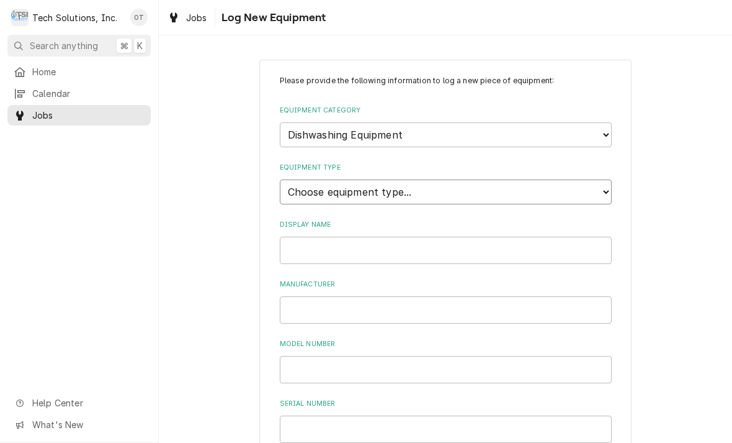
click at [602, 179] on select "Choose equipment type... Burnisher Dishtable Dishwasher Garbage Disposer Glass …" at bounding box center [446, 191] width 332 height 25
select select "43"
click at [346, 237] on input "Display Name" at bounding box center [446, 250] width 332 height 27
type input "[GEOGRAPHIC_DATA]"
click at [310, 296] on input "Manufacturer" at bounding box center [446, 309] width 332 height 27
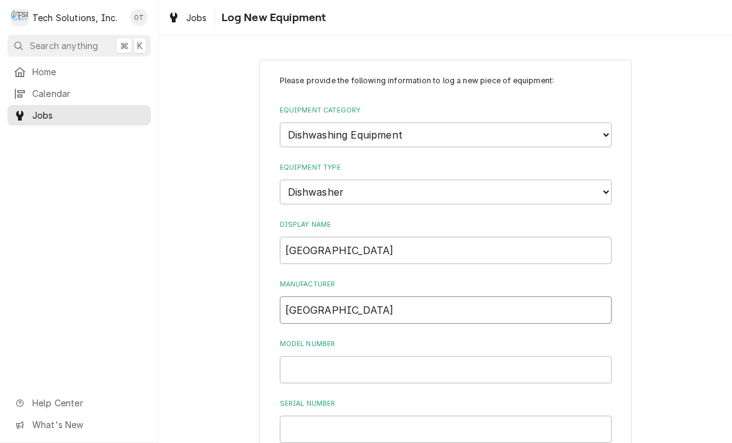
type input "[GEOGRAPHIC_DATA]"
click at [314, 356] on input "Model Number" at bounding box center [446, 369] width 332 height 27
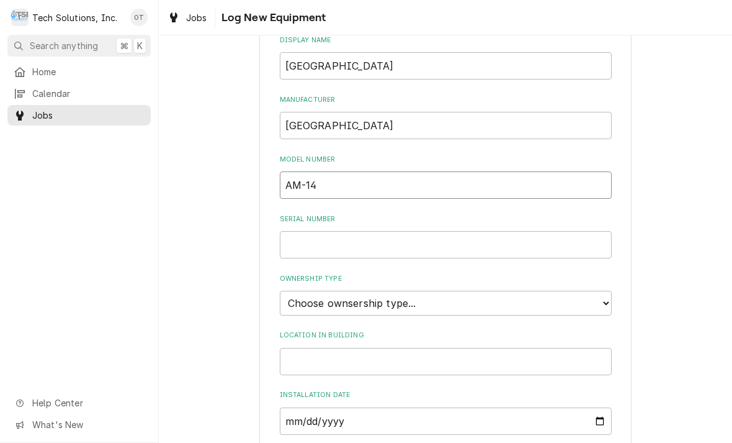
scroll to position [185, 0]
type input "AM-14"
click at [303, 230] on input "Serial Number" at bounding box center [446, 243] width 332 height 27
type input "27-152-105. ML# 326114-J"
click at [601, 290] on select "Choose ownsership type... Unknown Owned Leased Rented" at bounding box center [446, 302] width 332 height 25
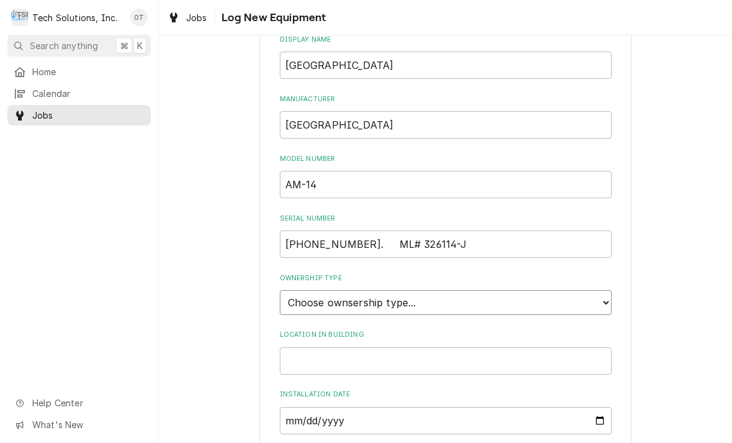
select select "1"
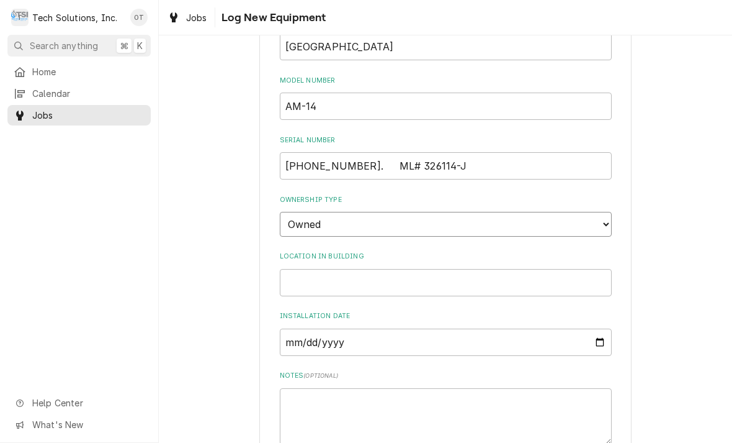
scroll to position [277, 0]
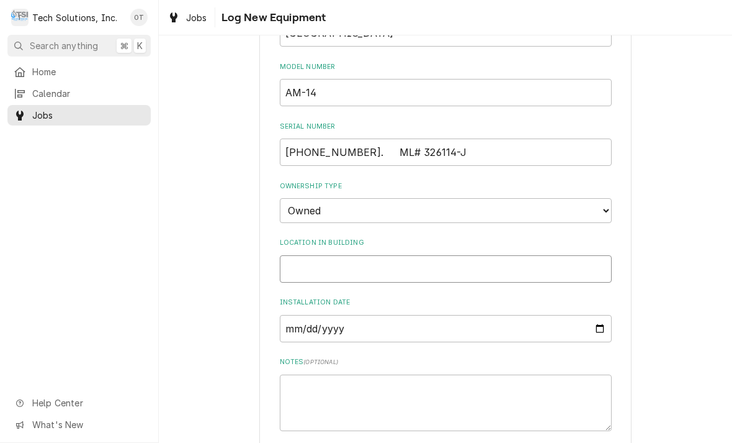
click at [327, 255] on input "Location in Building" at bounding box center [446, 268] width 332 height 27
type input "Kitchen"
click at [313, 315] on input "Installation Date" at bounding box center [446, 328] width 332 height 27
type input "1991-08-25"
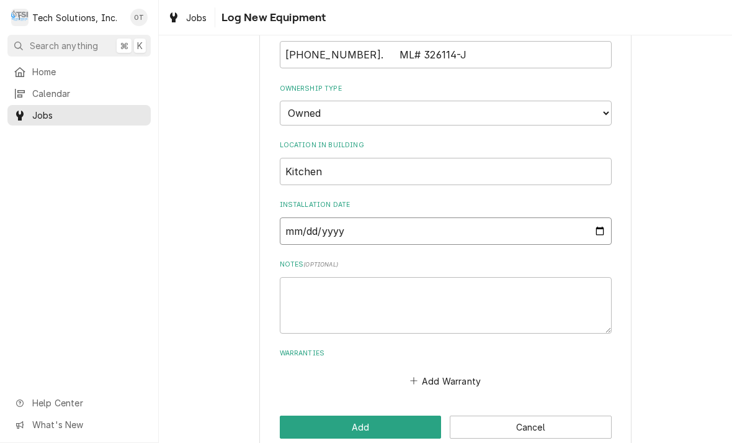
scroll to position [374, 0]
click at [345, 284] on textarea "Notes ( optional )" at bounding box center [446, 305] width 332 height 56
type textarea "x"
type textarea "Ma"
type textarea "x"
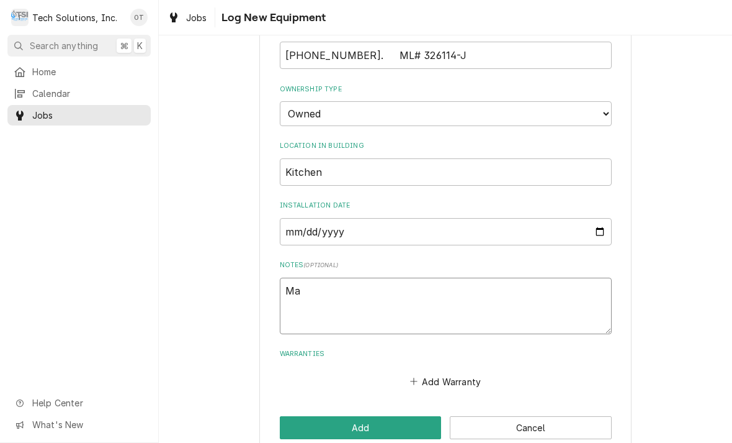
type textarea "Man"
type textarea "x"
type textarea "Manufacturing"
type textarea "x"
type textarea "Manufacturing date"
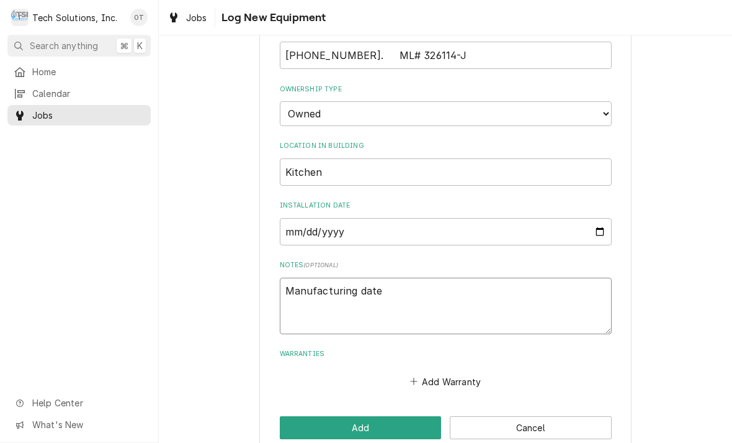
type textarea "x"
type textarea "Manufacturing date is an"
type textarea "x"
type textarea "Manufacturing date is an estimated"
type textarea "x"
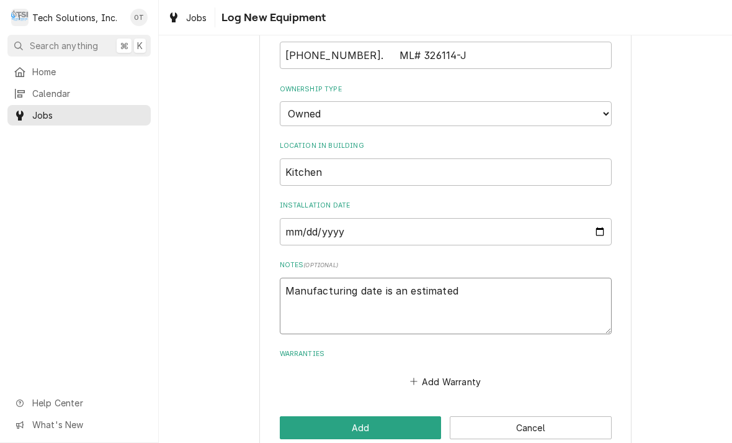
type textarea "Manufacturing date is an estimated date"
type textarea "x"
type textarea "Manufacturing"
type textarea "x"
type textarea "Manufacturing date is an estimated date"
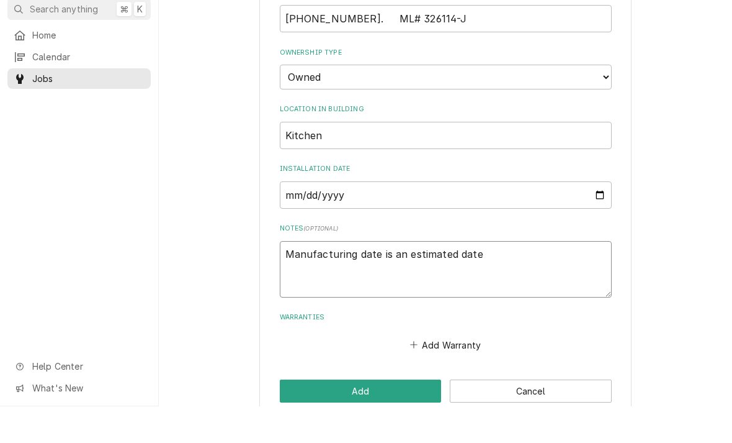
type textarea "x"
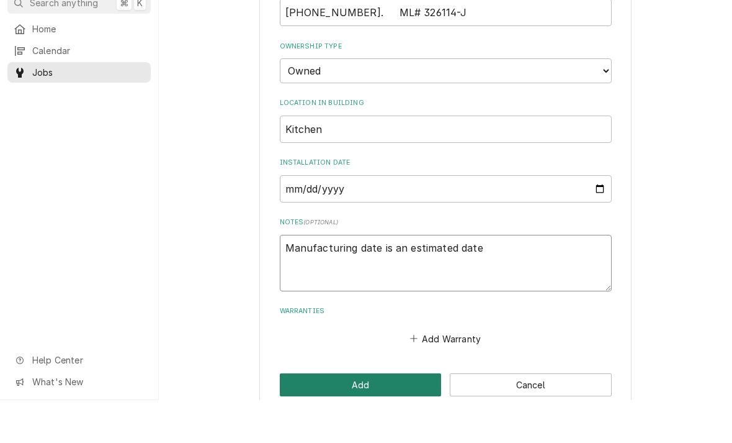
type textarea "Manufacturing date is an estimated date"
click at [359, 416] on button "Add" at bounding box center [361, 427] width 162 height 23
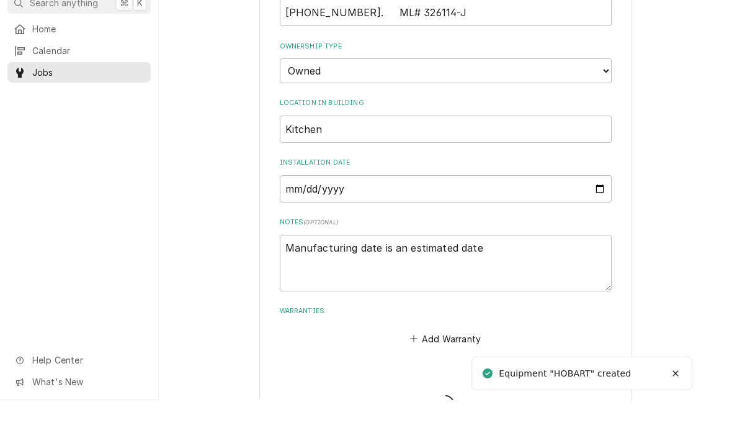
type textarea "x"
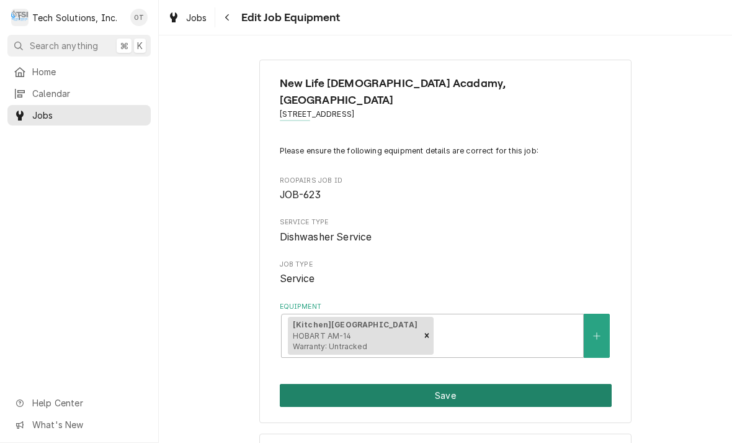
click at [452, 384] on button "Save" at bounding box center [446, 395] width 332 height 23
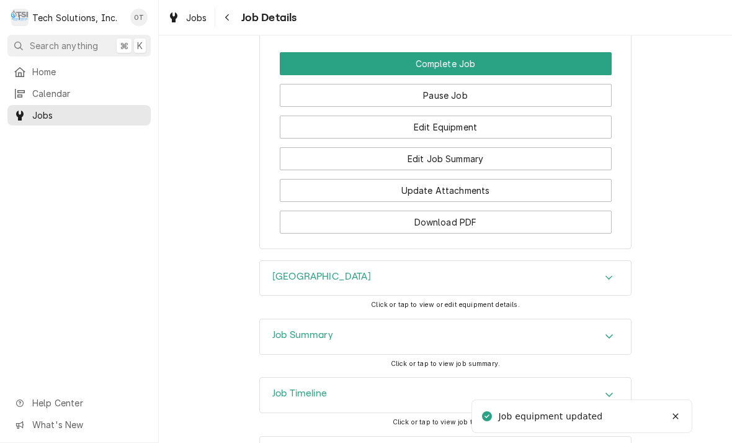
scroll to position [1114, 0]
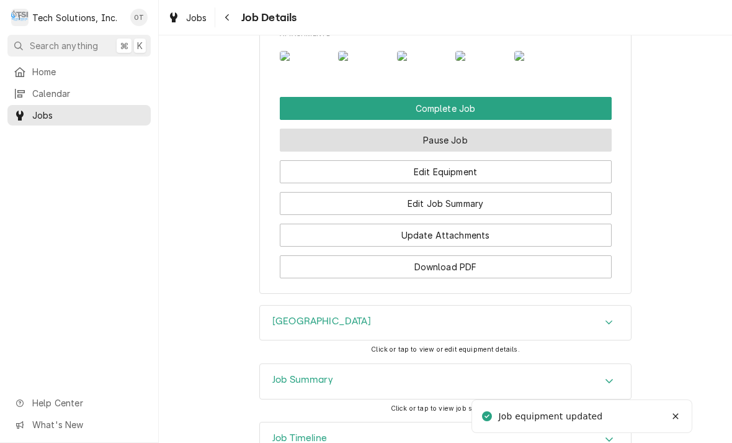
click at [445, 151] on button "Pause Job" at bounding box center [446, 139] width 332 height 23
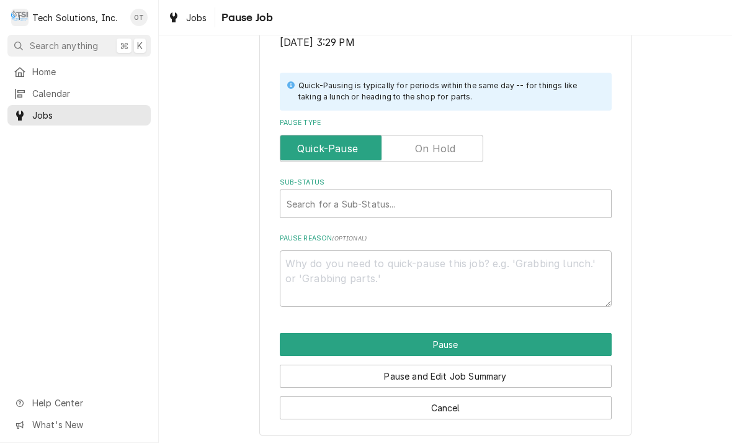
scroll to position [250, 0]
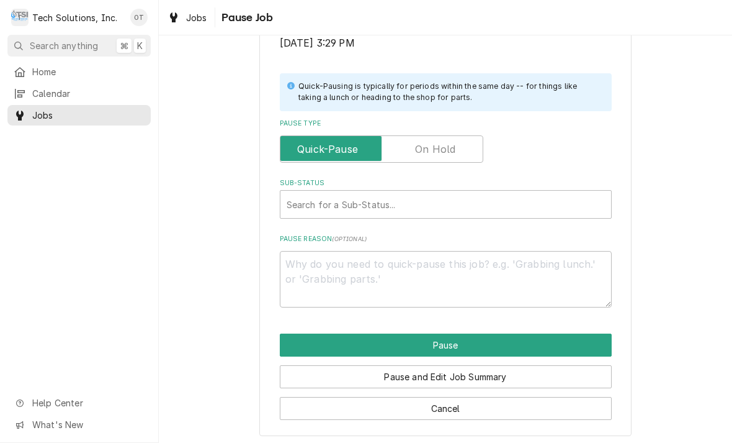
click at [415, 138] on input "Pause Type" at bounding box center [382, 148] width 192 height 27
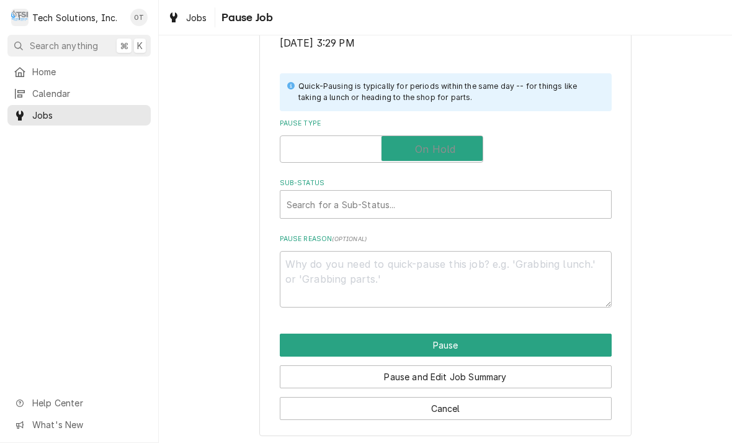
checkbox input "true"
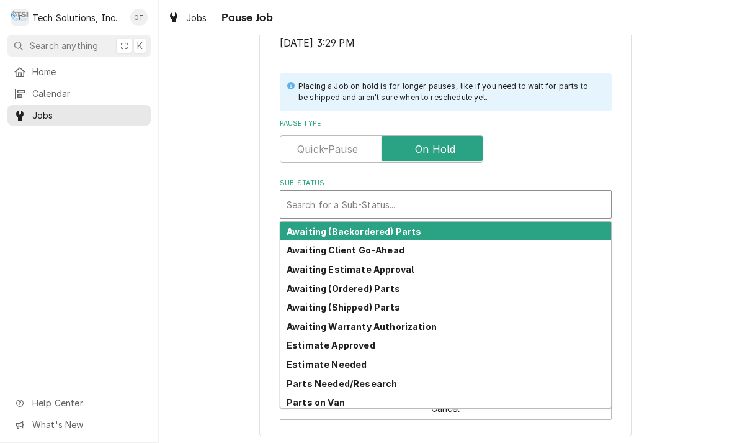
click at [340, 354] on div "Estimate Needed" at bounding box center [446, 363] width 331 height 19
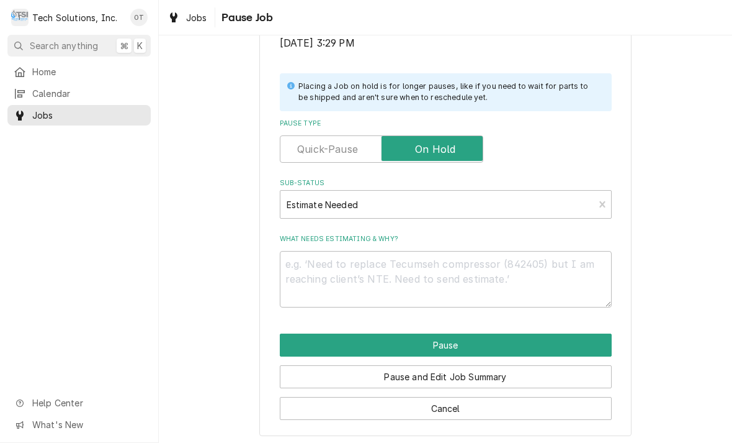
scroll to position [235, 0]
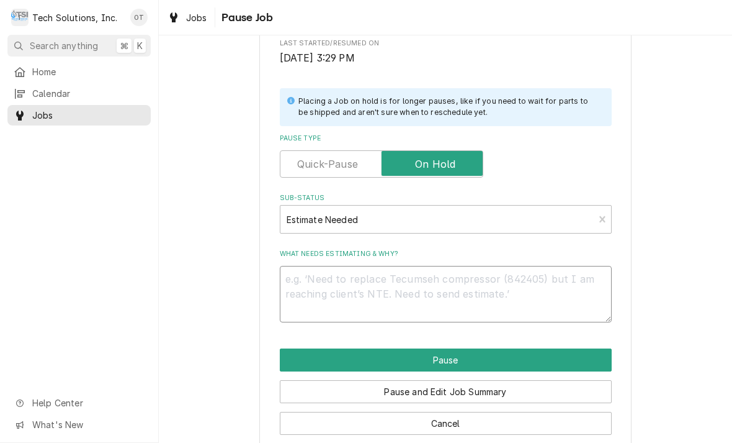
click at [333, 289] on textarea "What needs estimating & why?" at bounding box center [446, 294] width 332 height 56
type textarea "x"
type textarea "C"
type textarea "x"
type textarea "Con"
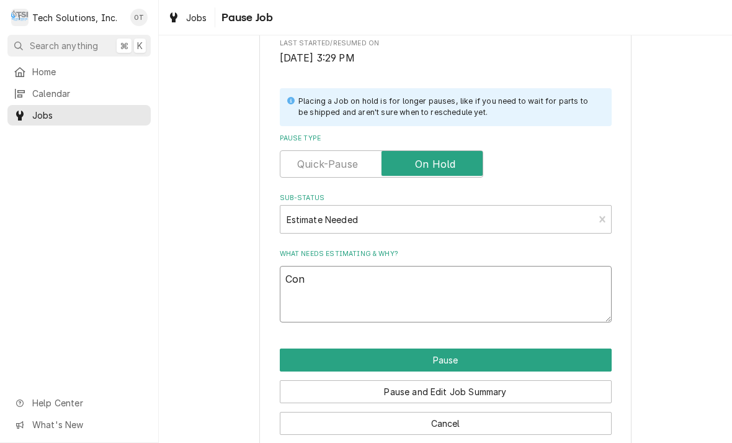
type textarea "x"
type textarea "Contr"
type textarea "x"
type textarea "Control"
type textarea "x"
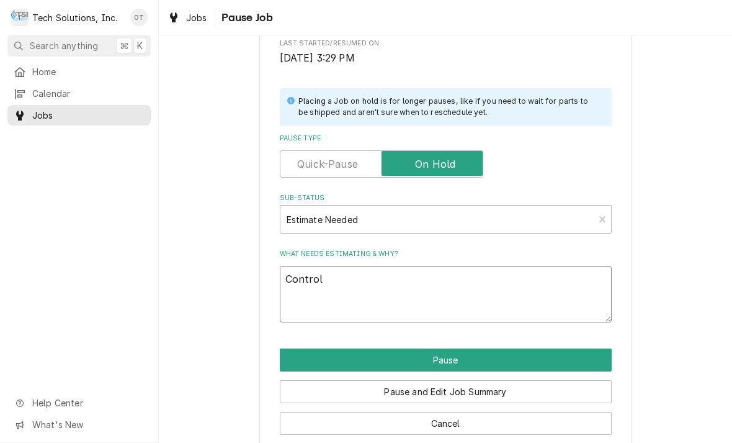
type textarea "Control board"
type textarea "x"
type textarea "Control board need an hour"
type textarea "x"
type textarea "Control board need an hour to"
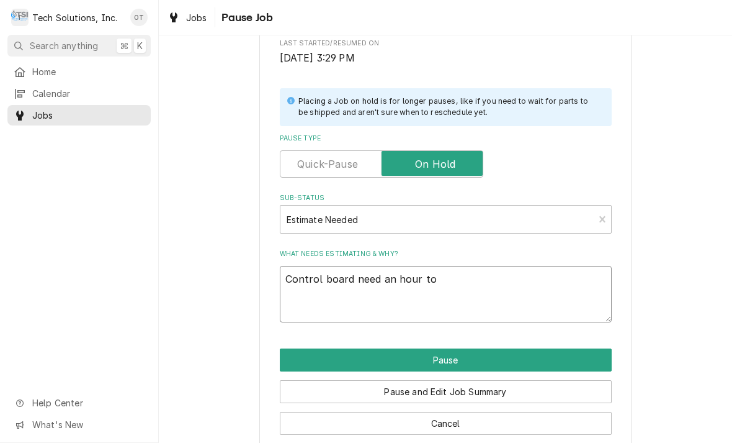
type textarea "x"
type textarea "Control board need an hour to install"
type textarea "x"
type textarea "Control"
type textarea "x"
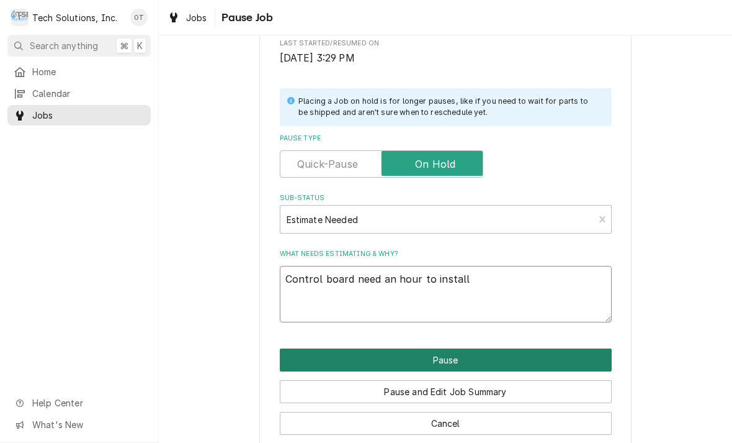
type textarea "Control board need an hour to install"
click at [451, 353] on button "Pause" at bounding box center [446, 359] width 332 height 23
type textarea "x"
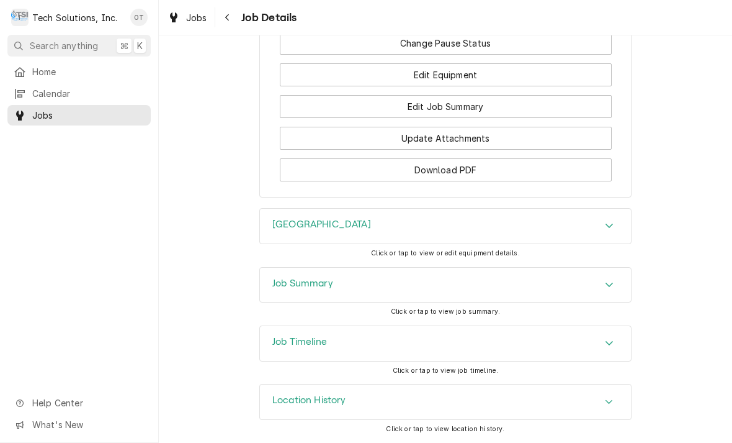
scroll to position [1328, 0]
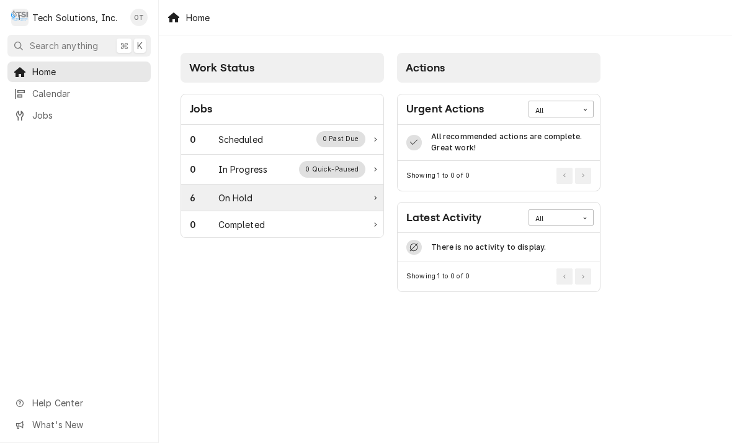
click at [241, 197] on div "On Hold" at bounding box center [236, 197] width 35 height 13
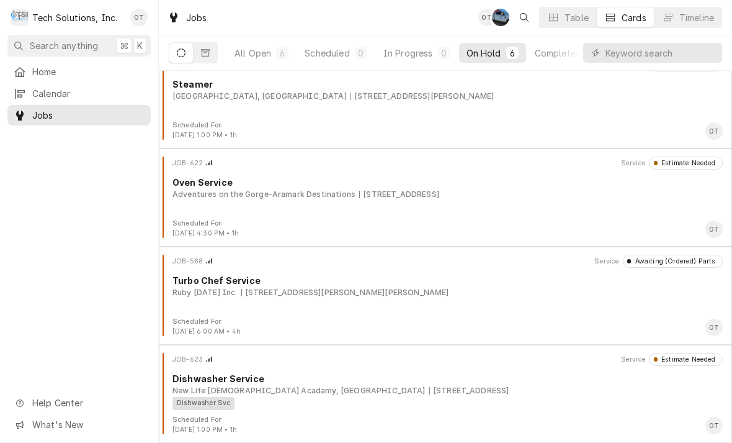
scroll to position [217, 0]
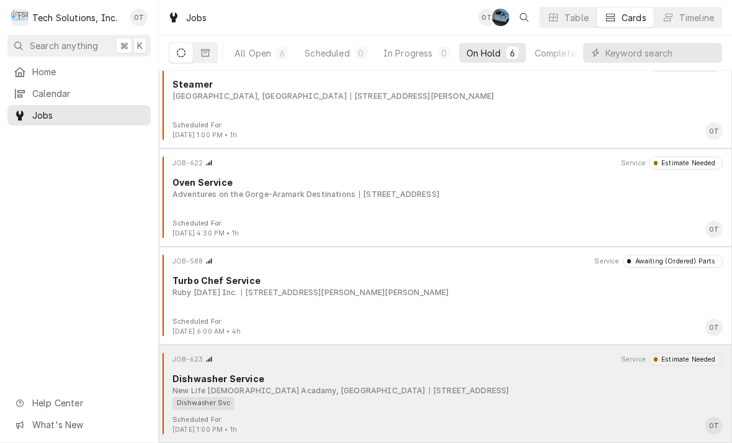
click at [477, 380] on div "Dishwasher Service" at bounding box center [448, 378] width 551 height 13
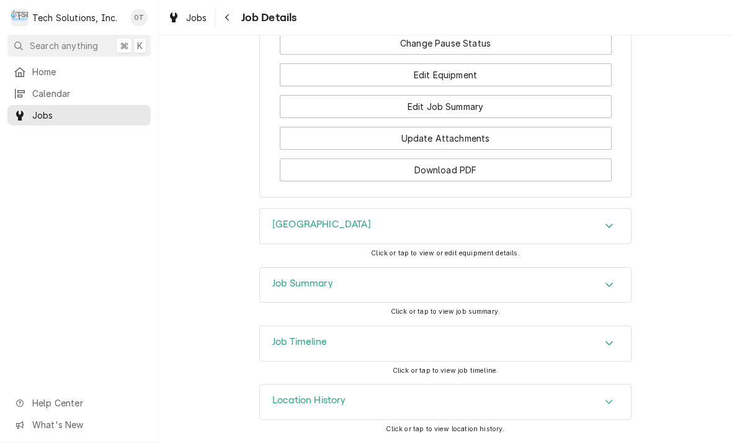
scroll to position [1328, 0]
